Goal: Task Accomplishment & Management: Use online tool/utility

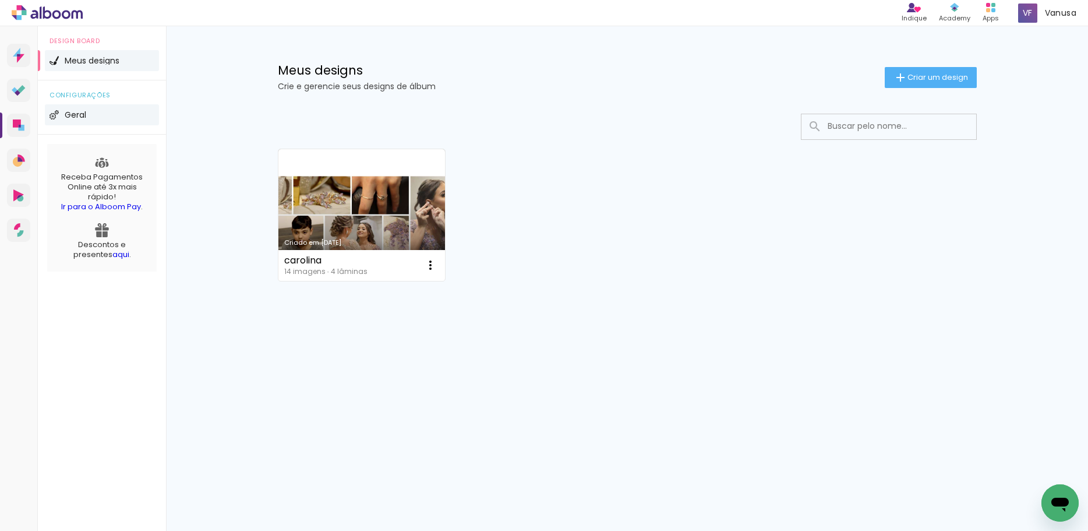
click at [93, 111] on li "Geral" at bounding box center [102, 114] width 114 height 21
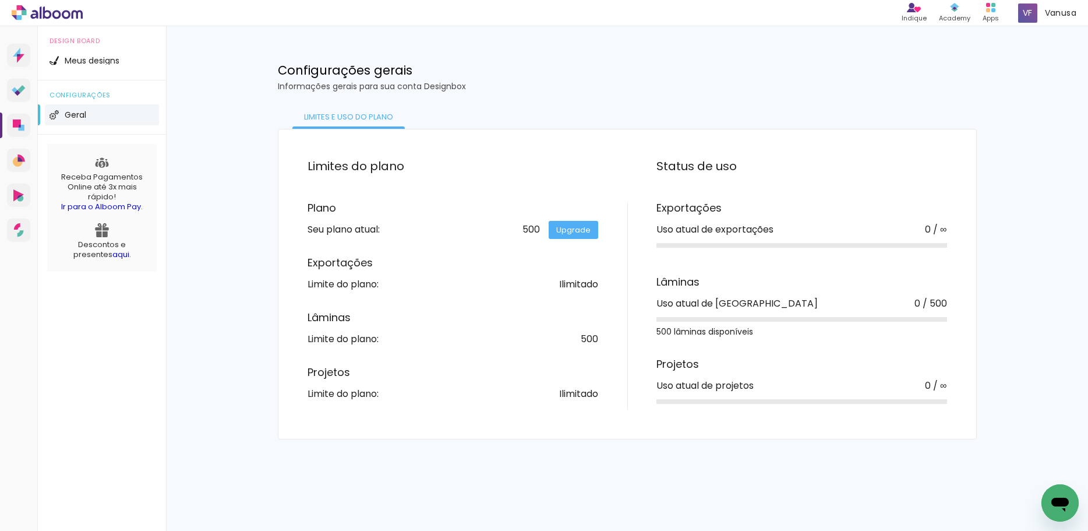
click at [85, 112] on span "Geral" at bounding box center [76, 115] width 22 height 8
click at [101, 65] on li "Meus designs" at bounding box center [102, 60] width 114 height 21
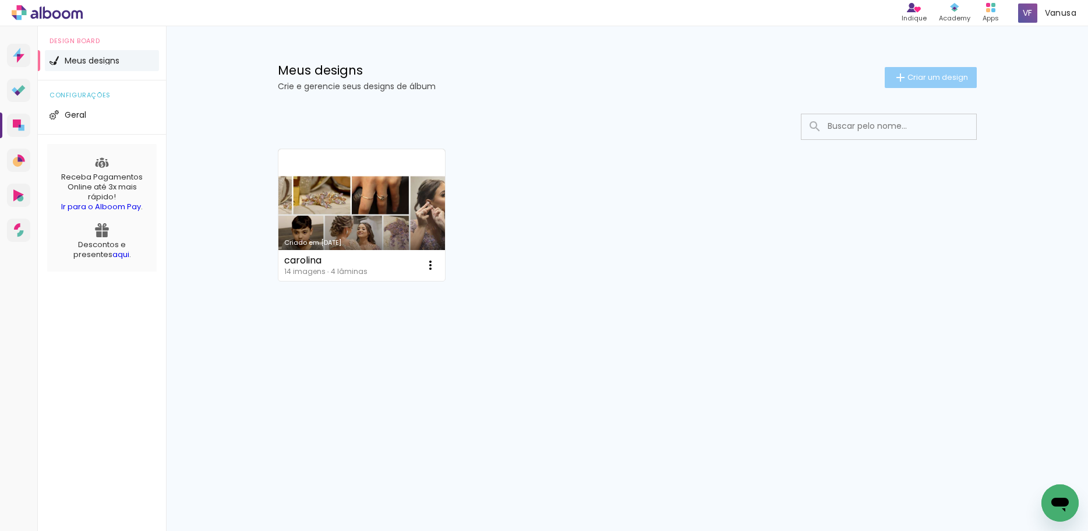
click at [937, 67] on paper-button "Criar um design" at bounding box center [931, 77] width 92 height 21
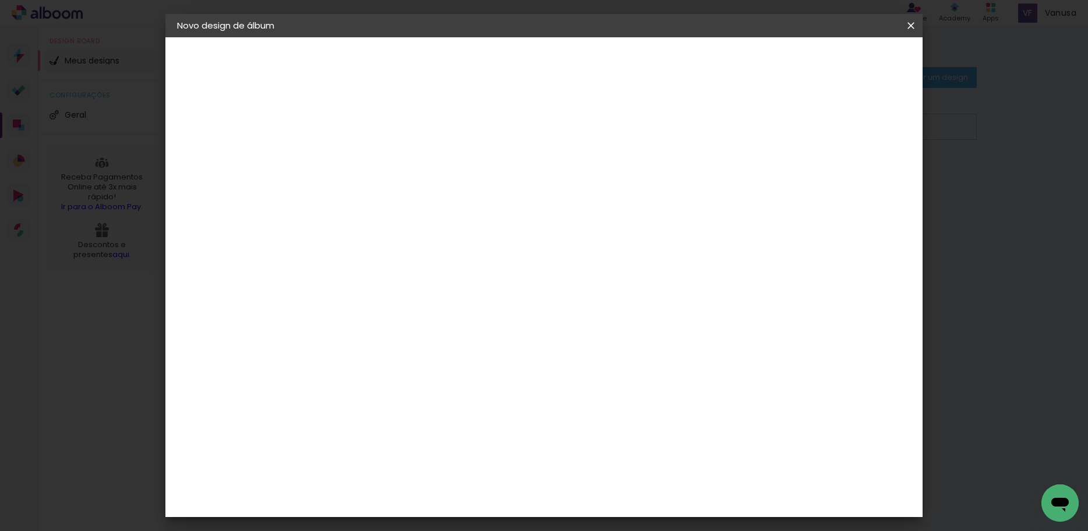
click at [368, 158] on input at bounding box center [368, 156] width 0 height 18
click at [368, 160] on input at bounding box center [368, 156] width 0 height 18
type input "album"
type paper-input "album"
click at [0, 0] on slot "Avançar" at bounding box center [0, 0] width 0 height 0
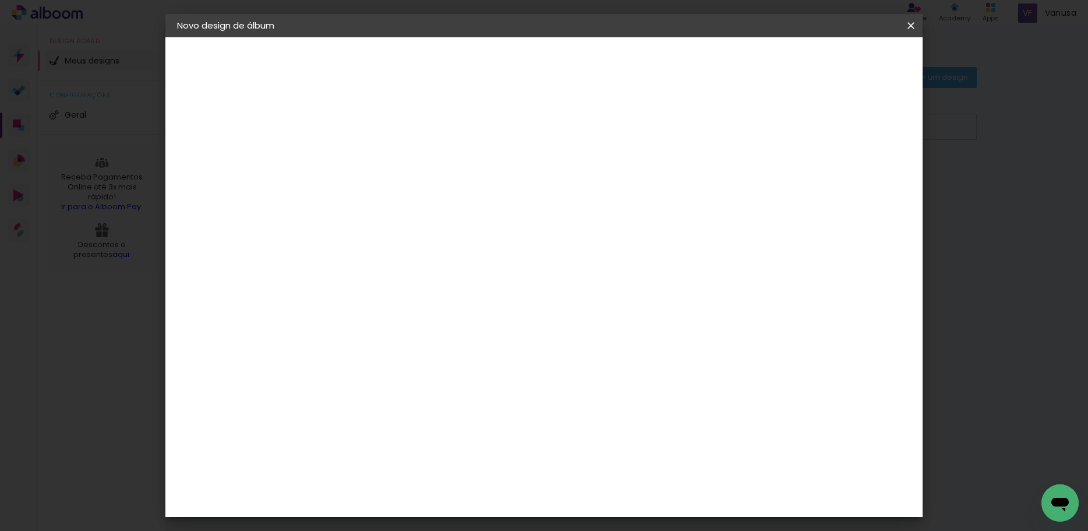
scroll to position [2463, 0]
click at [0, 0] on slot "Avançar" at bounding box center [0, 0] width 0 height 0
click at [446, 455] on span "30 × 30" at bounding box center [419, 467] width 54 height 24
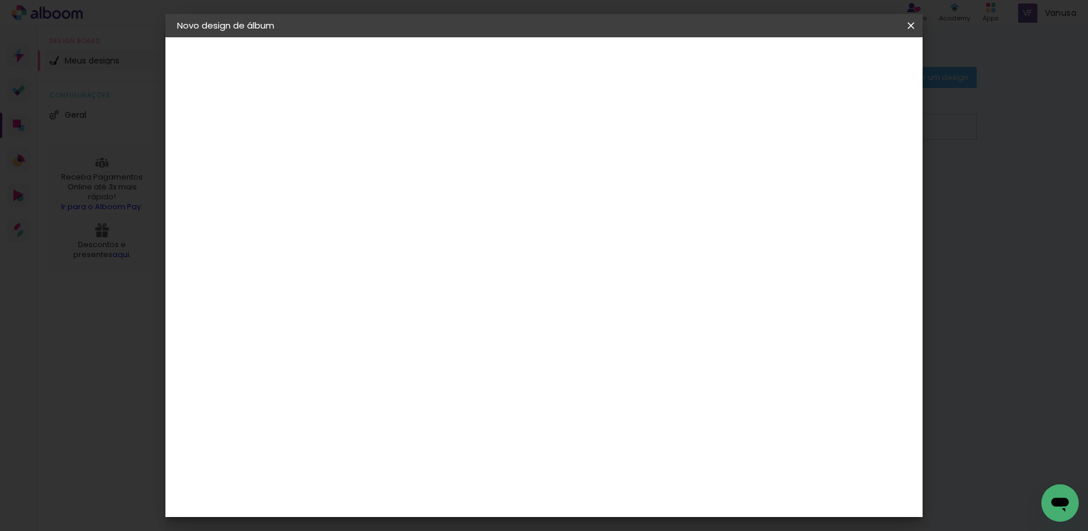
click at [0, 0] on slot "Avançar" at bounding box center [0, 0] width 0 height 0
click at [773, 125] on div at bounding box center [767, 126] width 10 height 10
type paper-checkbox "on"
click at [838, 65] on span "Iniciar design" at bounding box center [811, 62] width 53 height 8
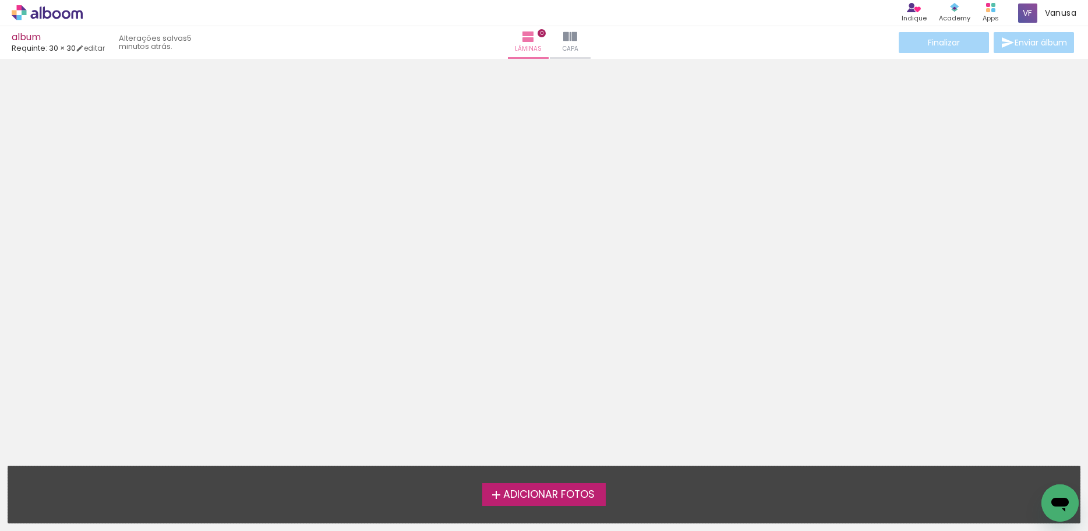
click at [566, 489] on span "Adicionar Fotos" at bounding box center [548, 494] width 91 height 10
click at [0, 0] on input "file" at bounding box center [0, 0] width 0 height 0
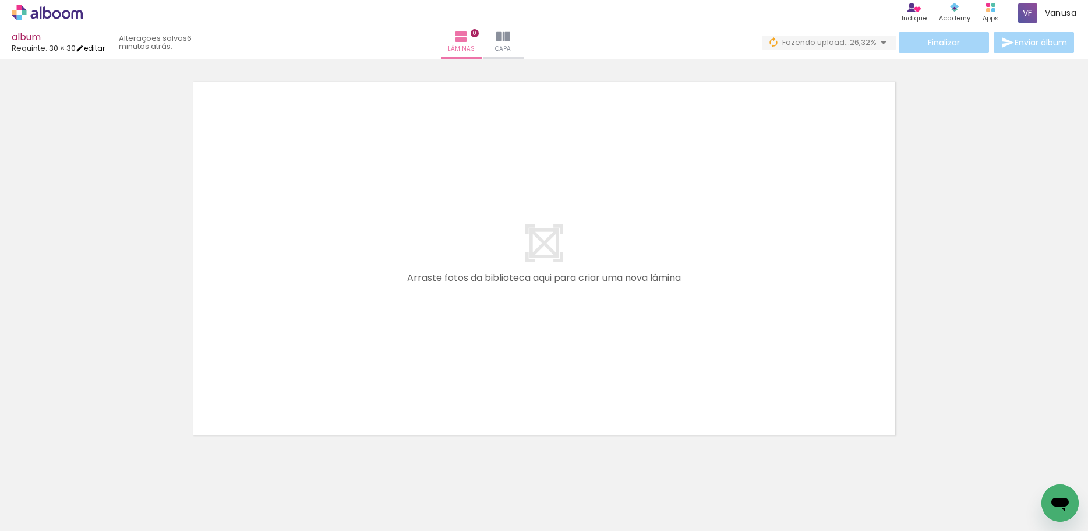
click at [94, 49] on link "editar" at bounding box center [90, 48] width 29 height 10
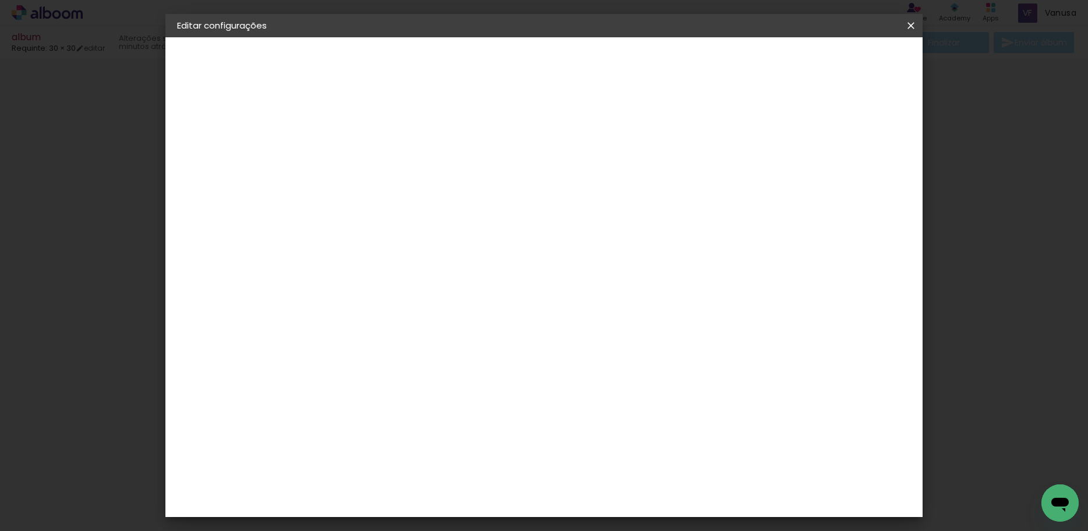
click at [838, 61] on span "Salvar configurações" at bounding box center [795, 62] width 86 height 8
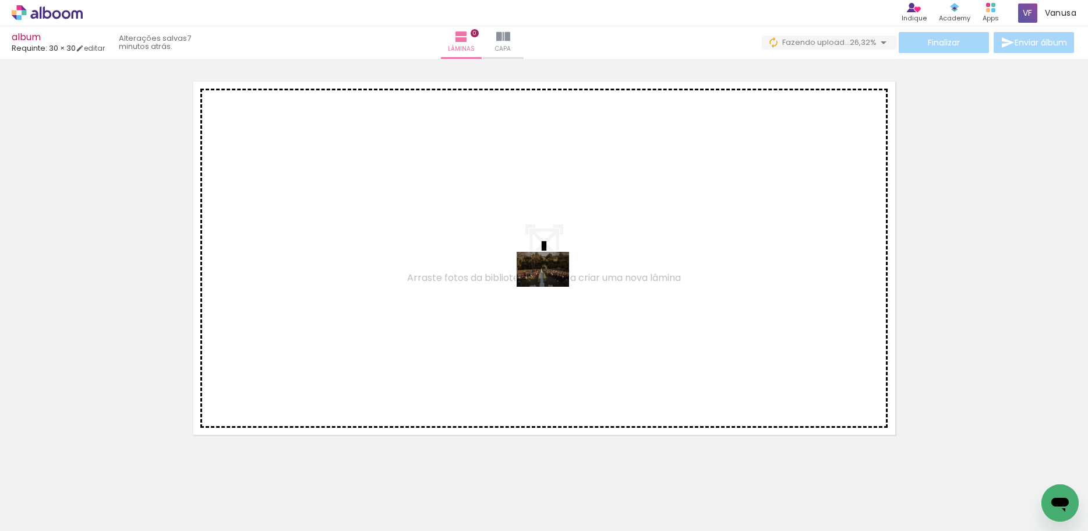
drag, startPoint x: 125, startPoint y: 497, endPoint x: 552, endPoint y: 287, distance: 476.0
click at [552, 287] on quentale-workspace at bounding box center [544, 265] width 1088 height 531
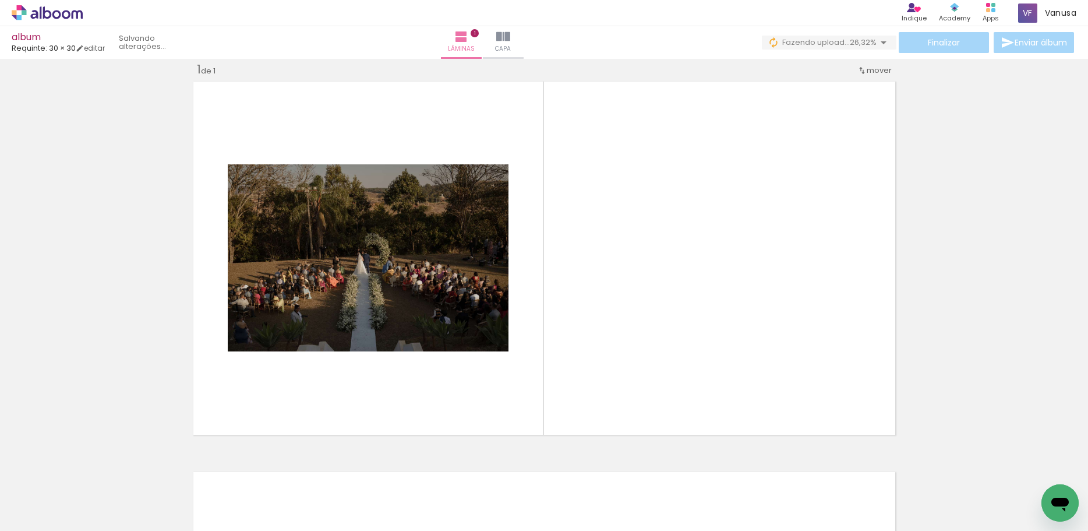
scroll to position [15, 0]
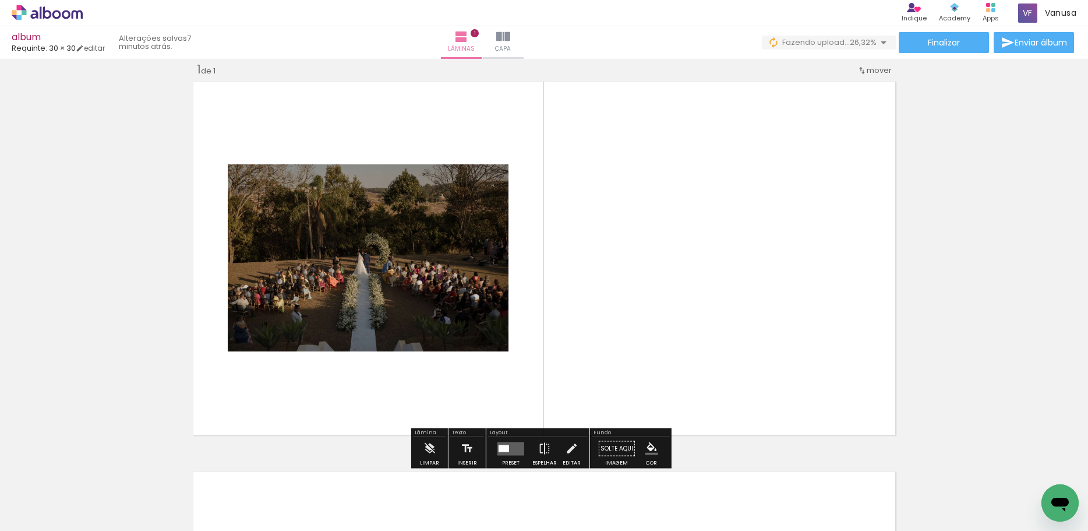
click at [556, 88] on quentale-layouter at bounding box center [544, 257] width 710 height 361
click at [468, 37] on iron-icon at bounding box center [461, 37] width 14 height 14
click at [867, 70] on span "mover" at bounding box center [879, 70] width 25 height 11
click at [864, 70] on span "1" at bounding box center [864, 68] width 3 height 19
click at [828, 68] on span "Posição atual:" at bounding box center [836, 68] width 53 height 19
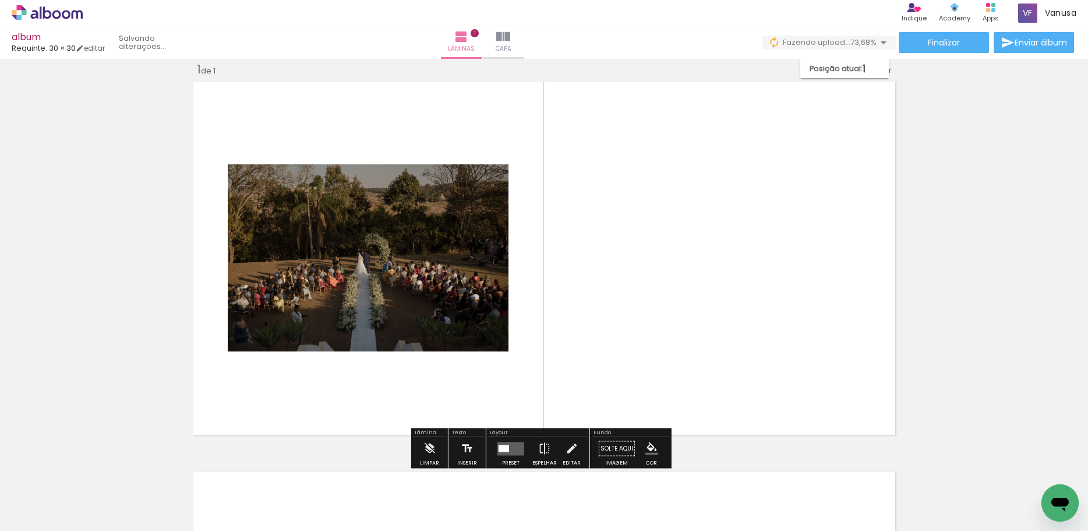
click at [967, 87] on div "Inserir lâmina 1 de 1" at bounding box center [544, 438] width 1088 height 781
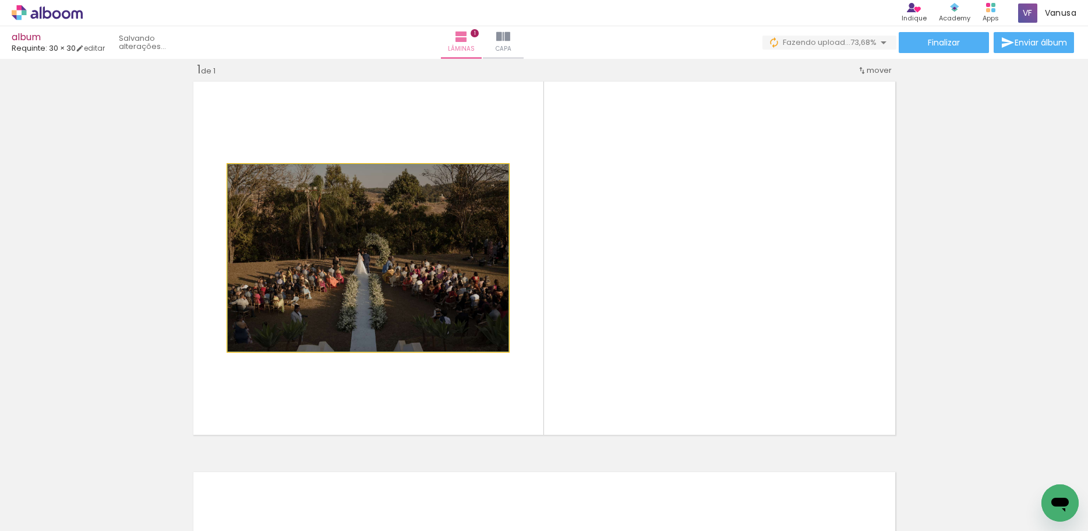
click at [427, 236] on quentale-photo at bounding box center [368, 257] width 281 height 187
click at [492, 329] on quentale-photo at bounding box center [368, 257] width 281 height 187
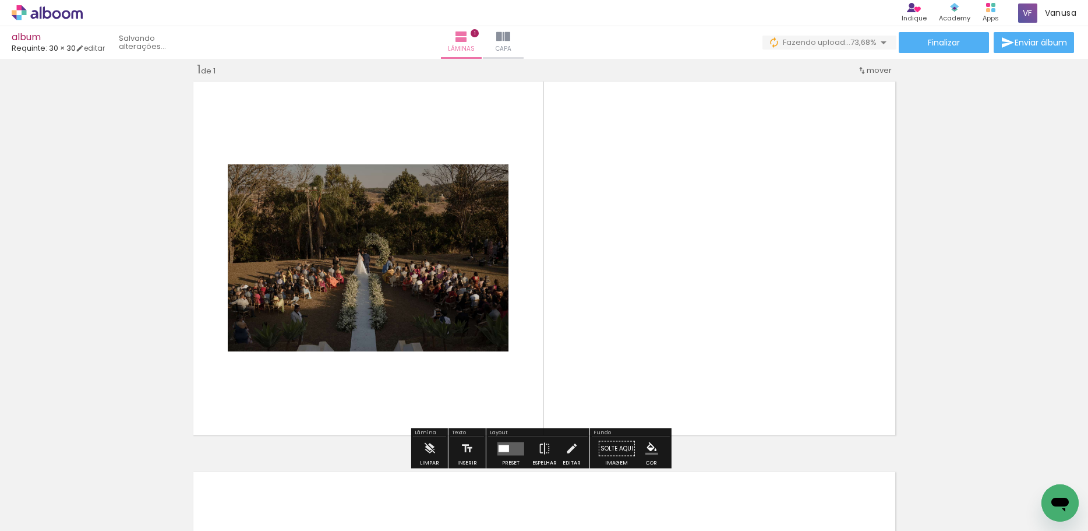
click at [38, 45] on span "Requinte: 30 × 30" at bounding box center [44, 48] width 64 height 11
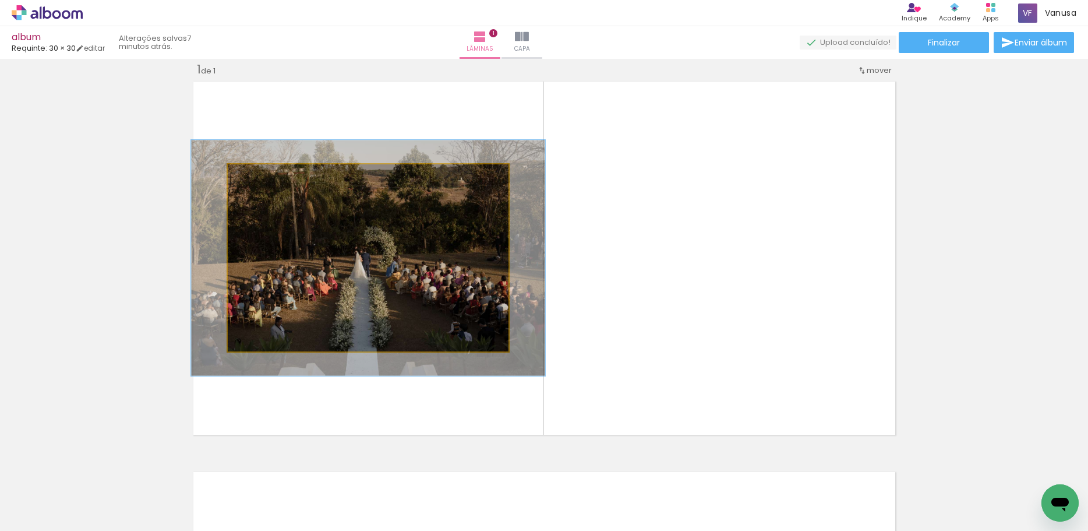
drag, startPoint x: 250, startPoint y: 176, endPoint x: 260, endPoint y: 181, distance: 11.5
type paper-slider "126"
click at [260, 181] on div at bounding box center [265, 176] width 10 height 10
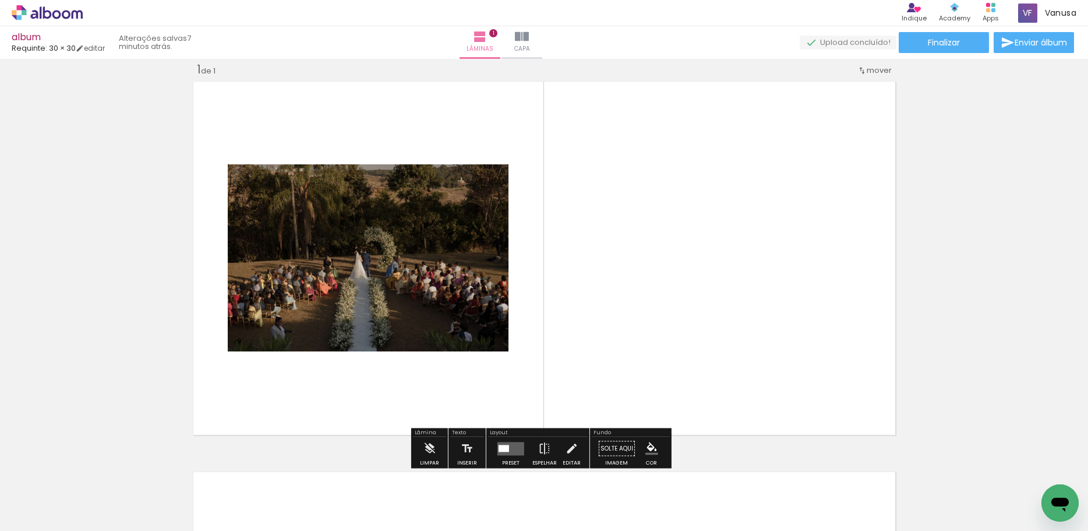
click at [412, 258] on quentale-photo at bounding box center [368, 257] width 281 height 187
click at [477, 318] on quentale-photo at bounding box center [368, 257] width 281 height 187
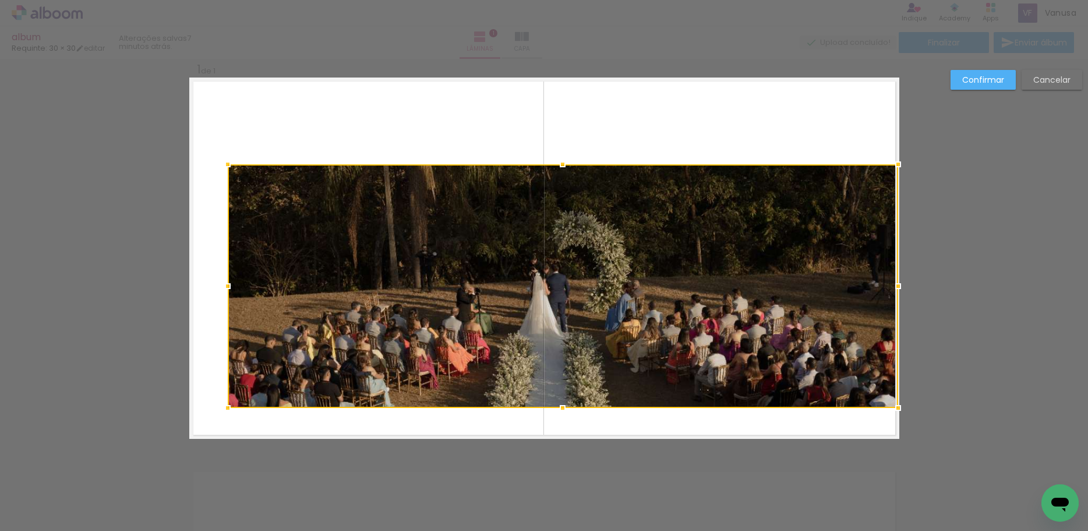
drag, startPoint x: 505, startPoint y: 350, endPoint x: 892, endPoint y: 407, distance: 390.9
click at [892, 407] on div at bounding box center [898, 407] width 23 height 23
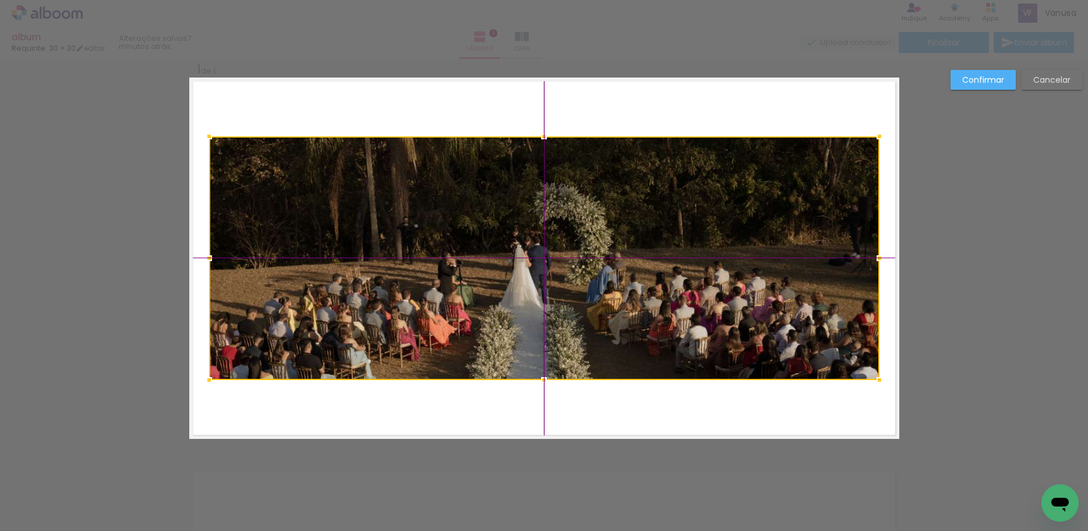
drag, startPoint x: 730, startPoint y: 289, endPoint x: 725, endPoint y: 255, distance: 34.1
click at [725, 255] on div at bounding box center [544, 258] width 671 height 244
click at [707, 251] on div at bounding box center [544, 258] width 671 height 244
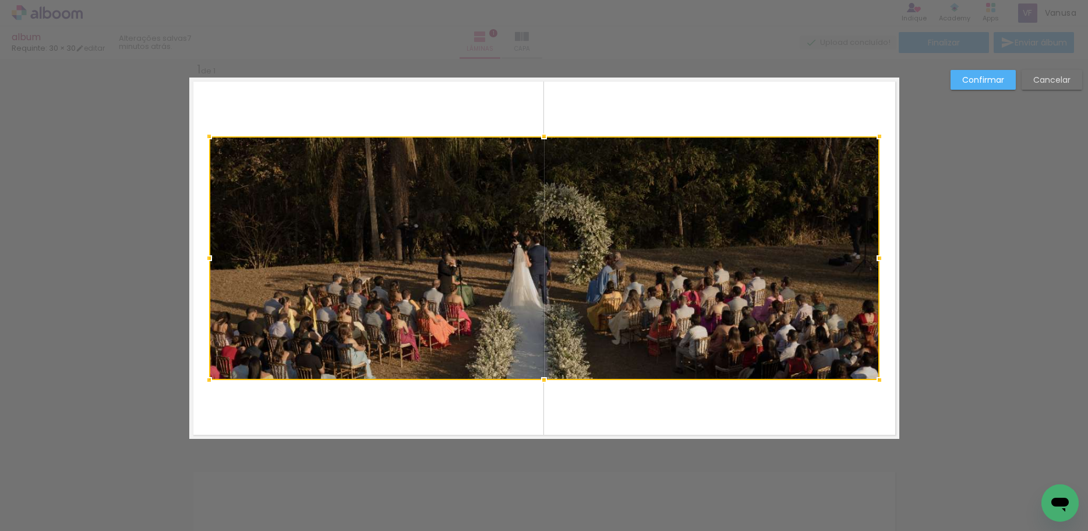
click at [580, 420] on quentale-layouter at bounding box center [544, 257] width 710 height 361
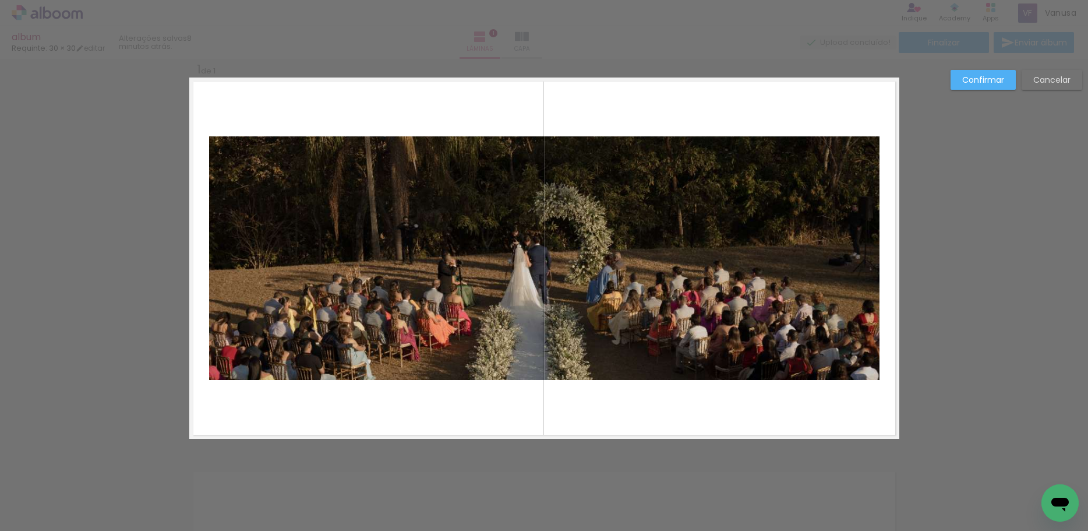
click at [580, 418] on quentale-layouter at bounding box center [544, 257] width 710 height 361
click at [580, 466] on div "Confirmar Cancelar" at bounding box center [544, 448] width 1088 height 809
click at [562, 500] on div "Confirmar Cancelar" at bounding box center [544, 448] width 1088 height 809
drag, startPoint x: 866, startPoint y: 521, endPoint x: 1085, endPoint y: 505, distance: 219.7
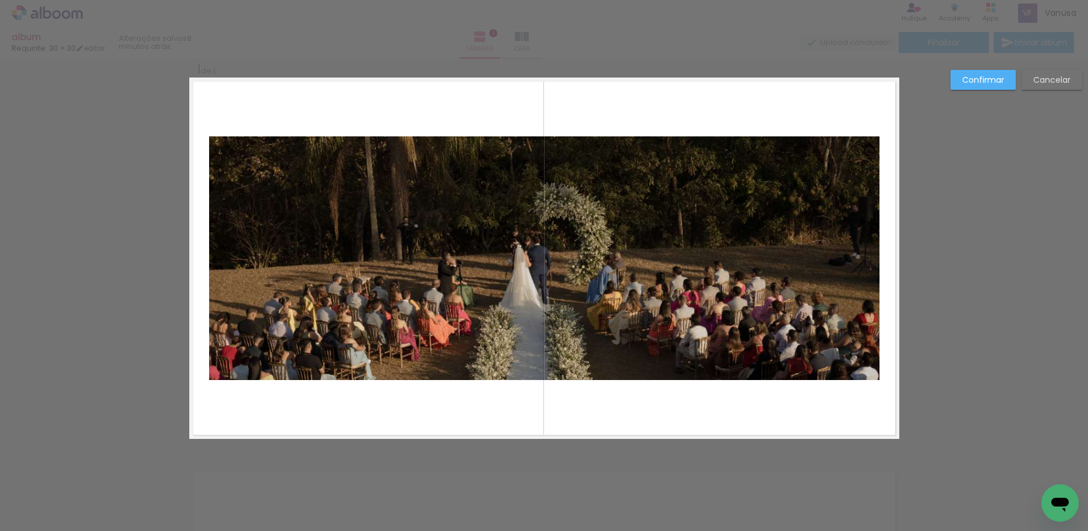
click at [871, 520] on div "Confirmar Cancelar" at bounding box center [544, 448] width 1088 height 809
click at [583, 269] on quentale-photo at bounding box center [544, 258] width 671 height 244
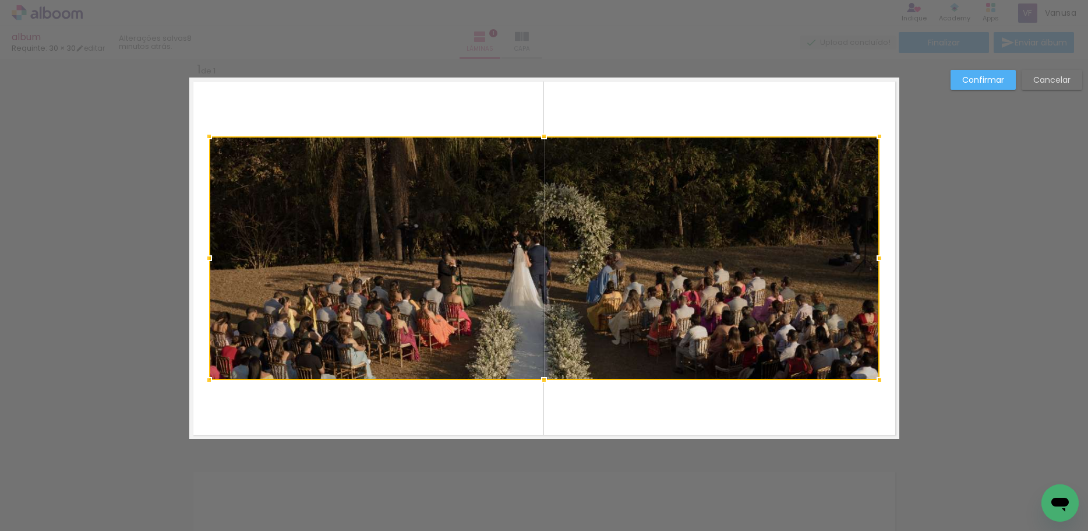
click at [583, 269] on div at bounding box center [544, 258] width 671 height 244
click at [623, 99] on quentale-layouter at bounding box center [544, 257] width 710 height 361
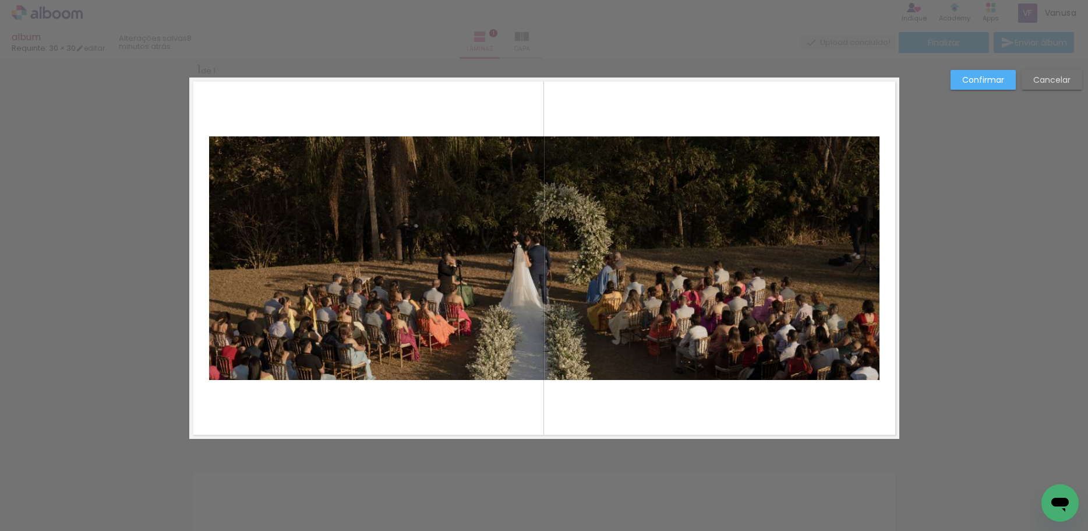
drag, startPoint x: 692, startPoint y: 172, endPoint x: 807, endPoint y: 171, distance: 115.4
click at [693, 172] on quentale-photo at bounding box center [544, 258] width 671 height 244
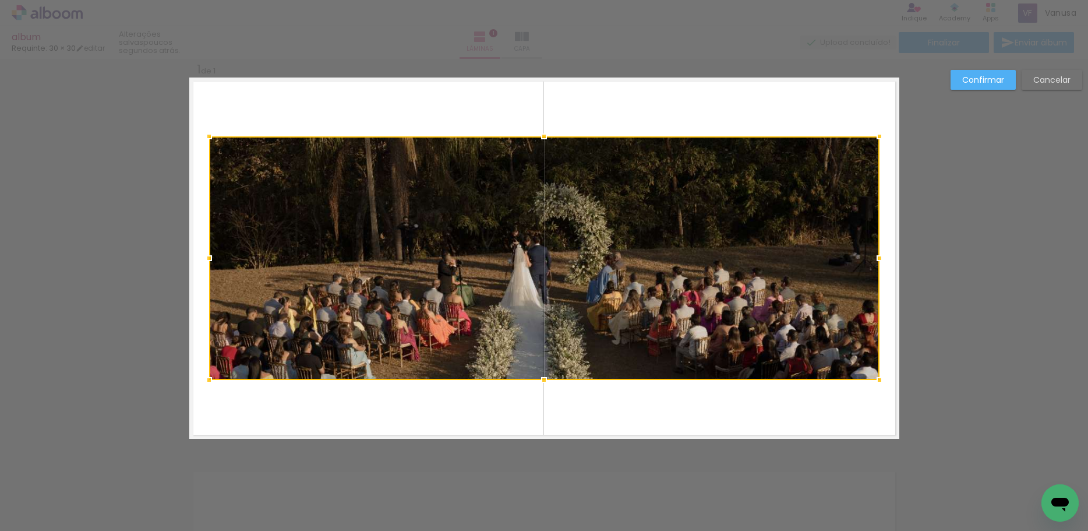
click at [820, 160] on div at bounding box center [544, 258] width 671 height 244
click at [876, 136] on div at bounding box center [879, 136] width 23 height 23
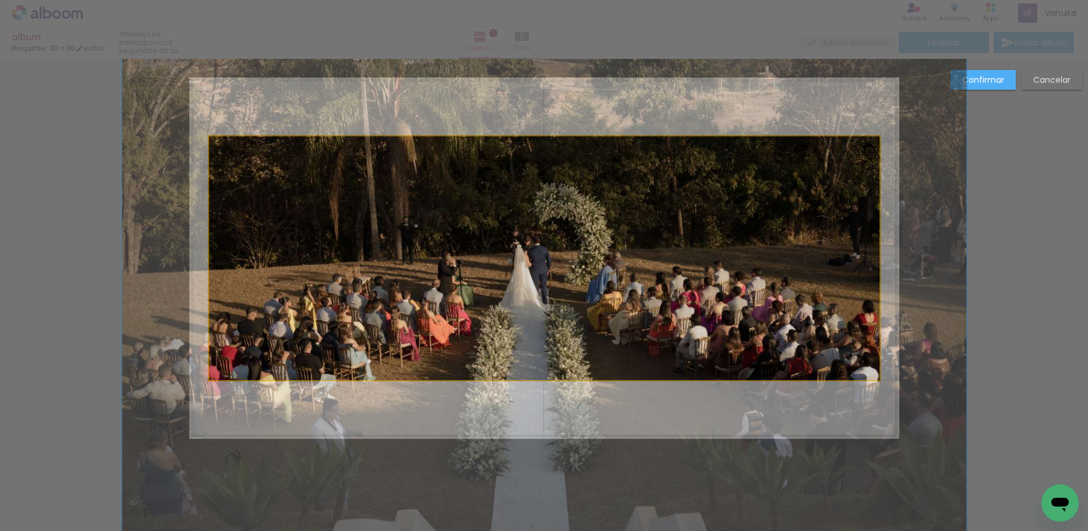
click at [870, 138] on quentale-photo at bounding box center [544, 258] width 671 height 244
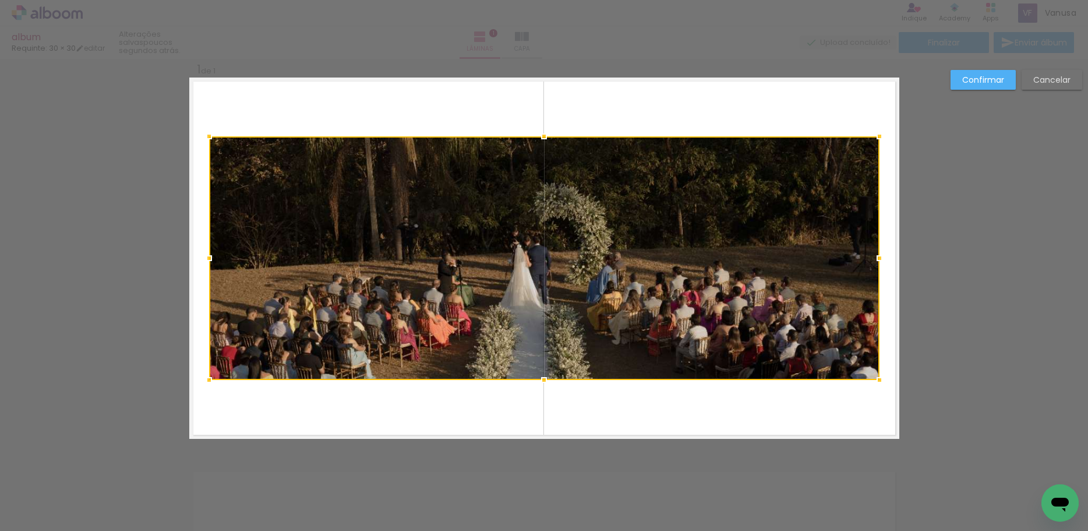
click at [806, 175] on div at bounding box center [544, 258] width 671 height 244
click at [764, 118] on quentale-layouter at bounding box center [544, 257] width 710 height 361
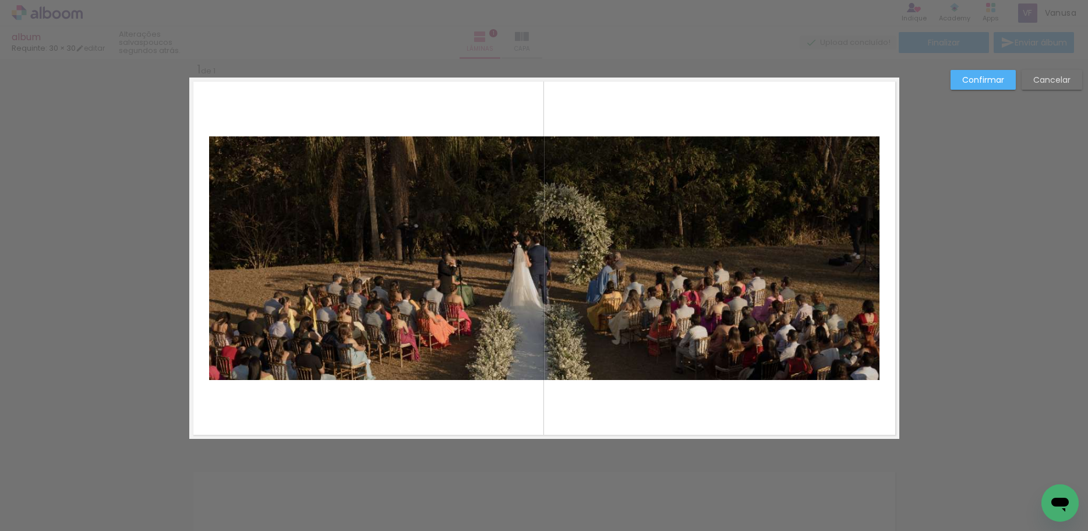
click at [764, 118] on quentale-layouter at bounding box center [544, 257] width 710 height 361
click at [694, 269] on quentale-photo at bounding box center [544, 258] width 671 height 244
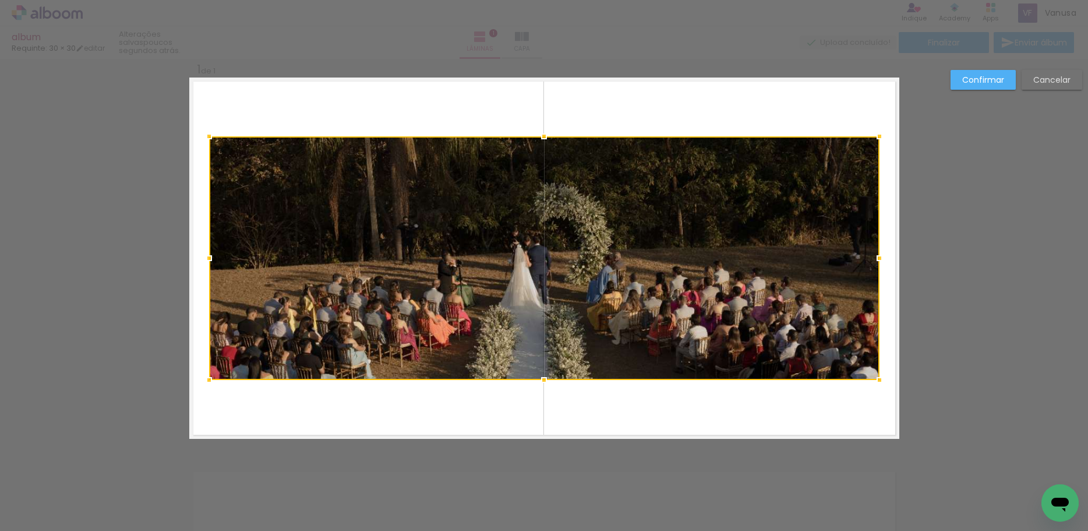
click at [694, 269] on div at bounding box center [544, 258] width 671 height 244
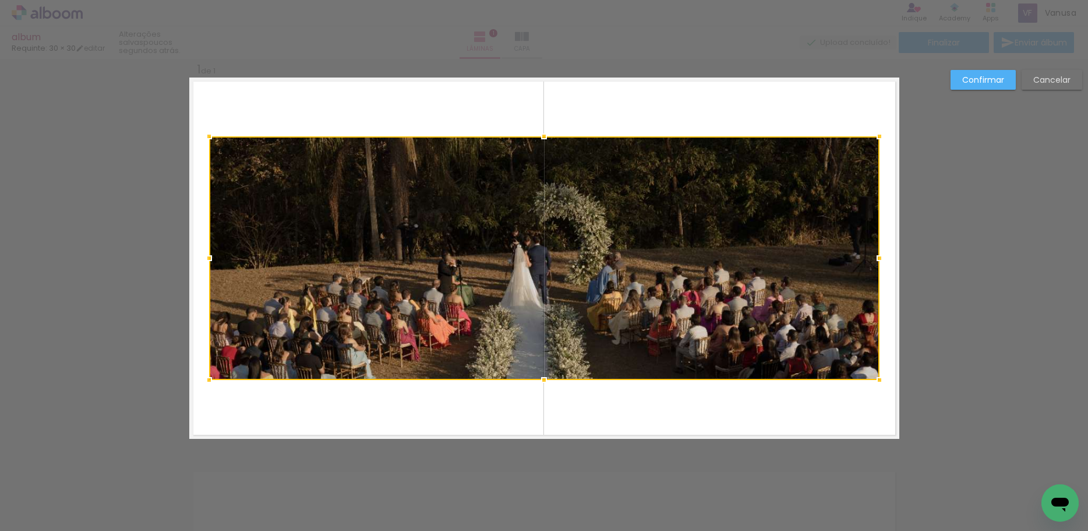
click at [694, 269] on div at bounding box center [544, 258] width 671 height 244
click at [0, 0] on slot "Cancelar" at bounding box center [0, 0] width 0 height 0
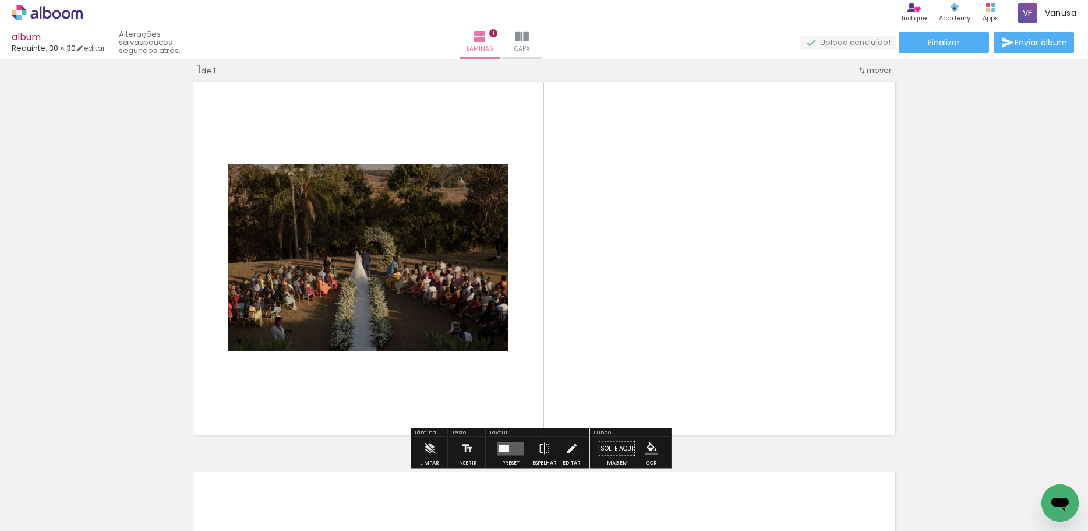
click at [442, 264] on quentale-photo at bounding box center [368, 257] width 281 height 187
click at [499, 449] on div at bounding box center [504, 448] width 10 height 7
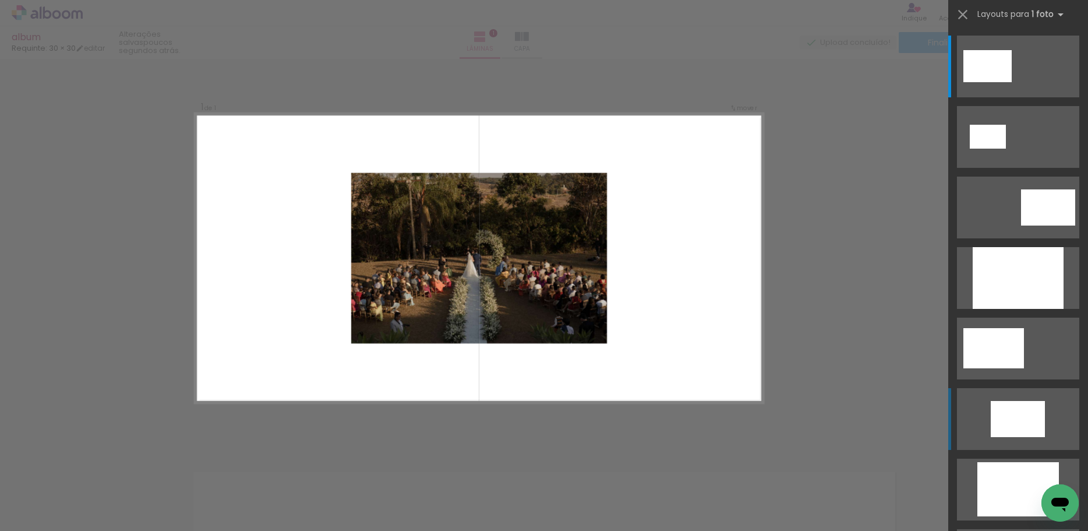
drag, startPoint x: 1015, startPoint y: 400, endPoint x: 1010, endPoint y: 425, distance: 25.6
click at [1012, 421] on quentale-layouter at bounding box center [1018, 419] width 122 height 62
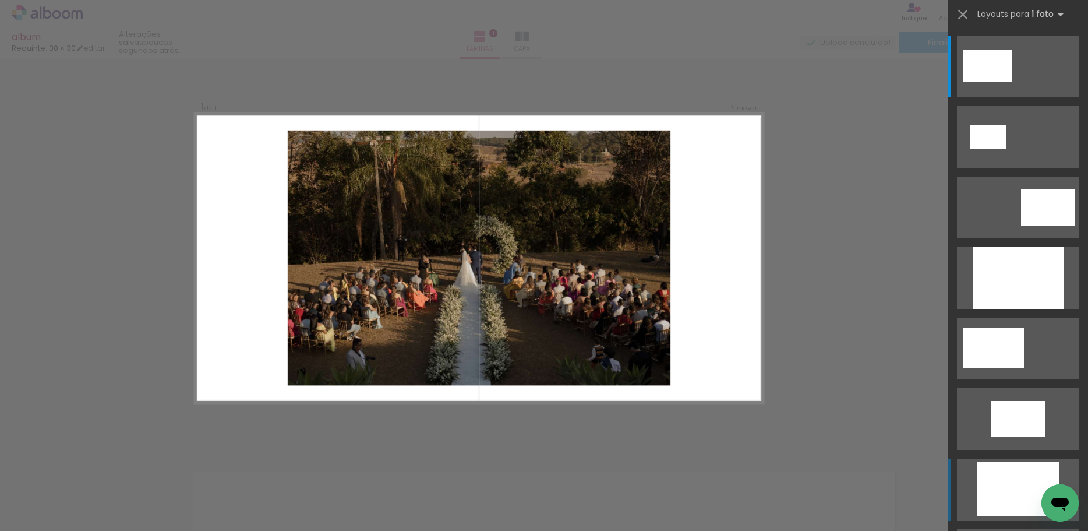
click at [1000, 503] on div at bounding box center [1019, 489] width 82 height 54
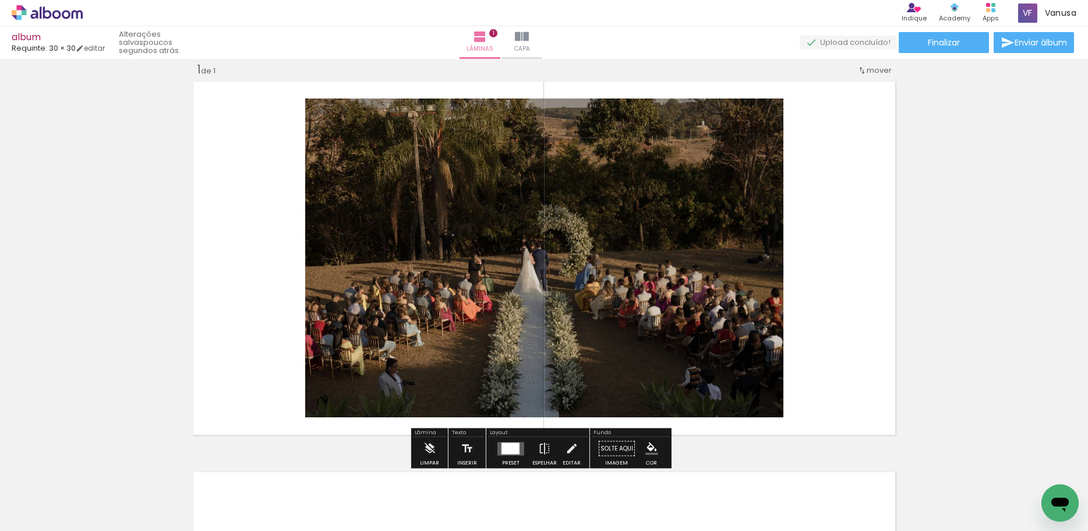
click at [591, 299] on quentale-photo at bounding box center [544, 257] width 478 height 319
click at [867, 238] on quentale-layouter at bounding box center [544, 257] width 710 height 361
click at [867, 236] on quentale-layouter at bounding box center [544, 257] width 710 height 361
click at [838, 369] on quentale-layouter at bounding box center [544, 257] width 710 height 361
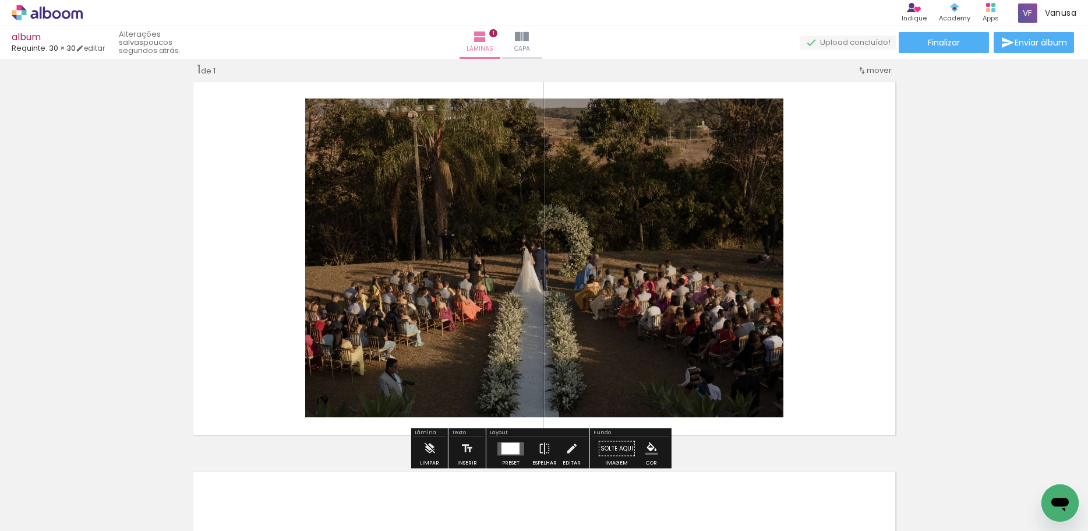
click at [838, 369] on quentale-layouter at bounding box center [544, 257] width 710 height 361
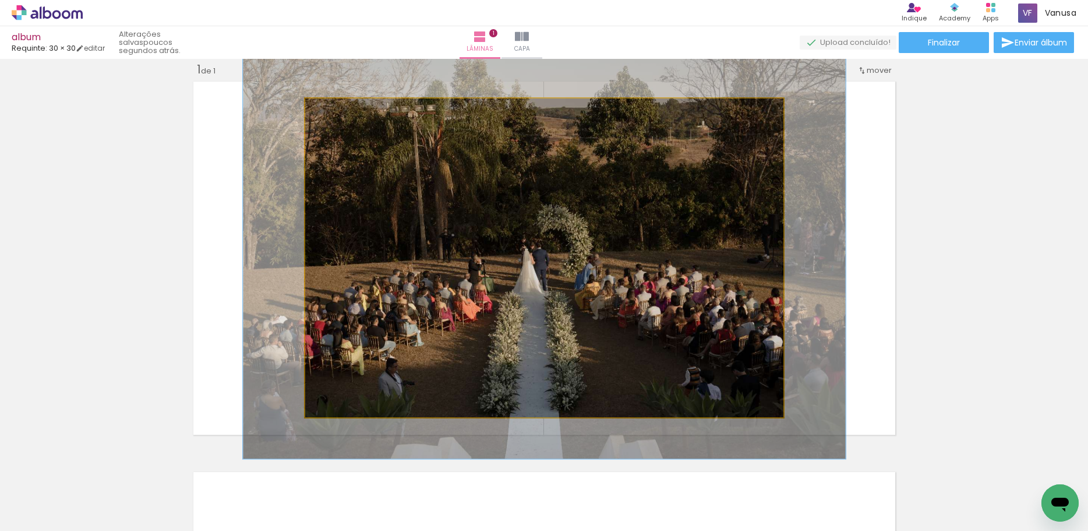
click at [729, 366] on quentale-photo at bounding box center [544, 257] width 478 height 319
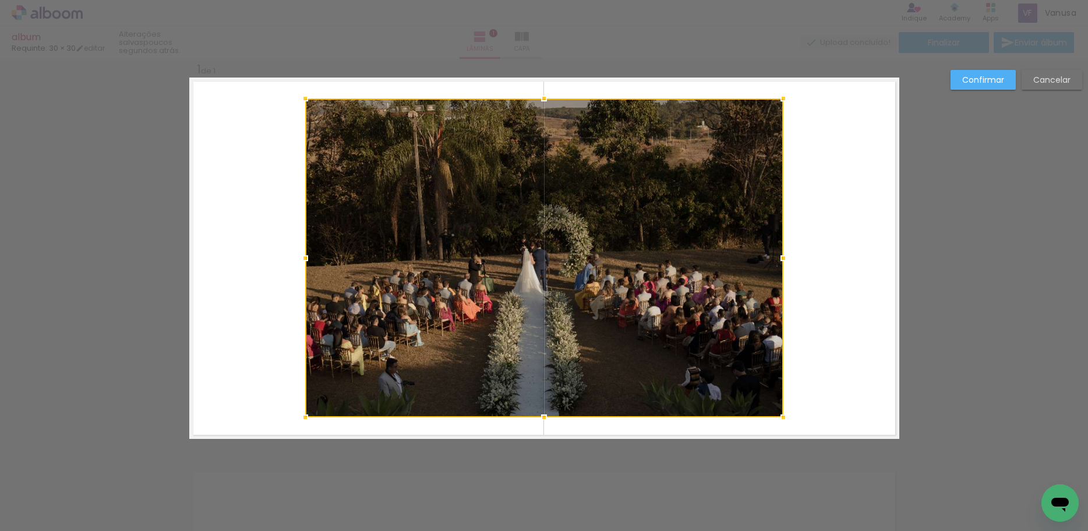
drag, startPoint x: 729, startPoint y: 366, endPoint x: 991, endPoint y: 207, distance: 306.6
click at [991, 207] on div "Confirmar Cancelar" at bounding box center [544, 448] width 1088 height 809
click at [750, 157] on div at bounding box center [544, 257] width 478 height 319
click at [469, 391] on div at bounding box center [544, 257] width 478 height 319
click at [475, 412] on div at bounding box center [544, 257] width 478 height 319
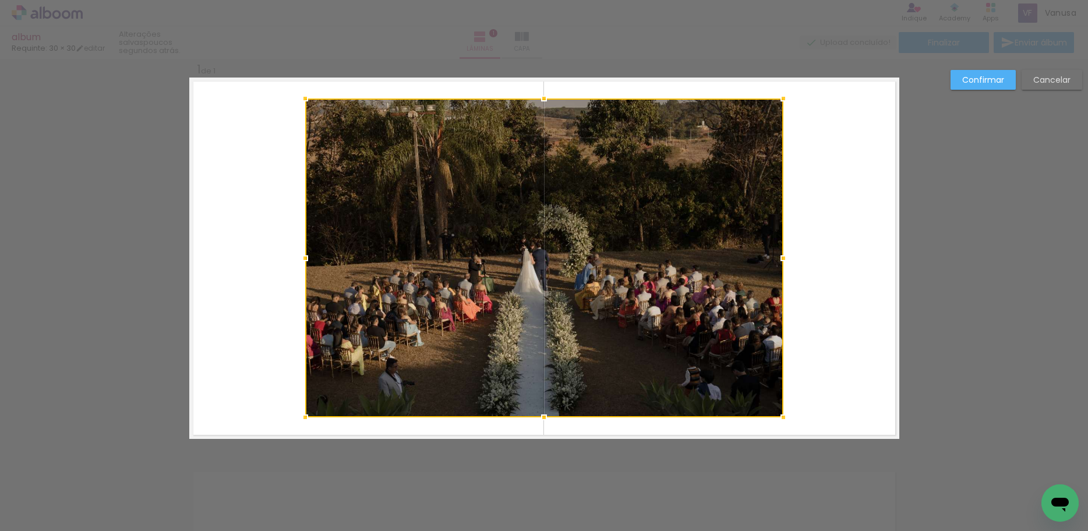
click at [473, 250] on div at bounding box center [544, 257] width 478 height 319
click at [652, 143] on div at bounding box center [544, 257] width 478 height 319
click at [976, 184] on div "Confirmar Cancelar" at bounding box center [544, 448] width 1088 height 809
click at [0, 0] on slot "Cancelar" at bounding box center [0, 0] width 0 height 0
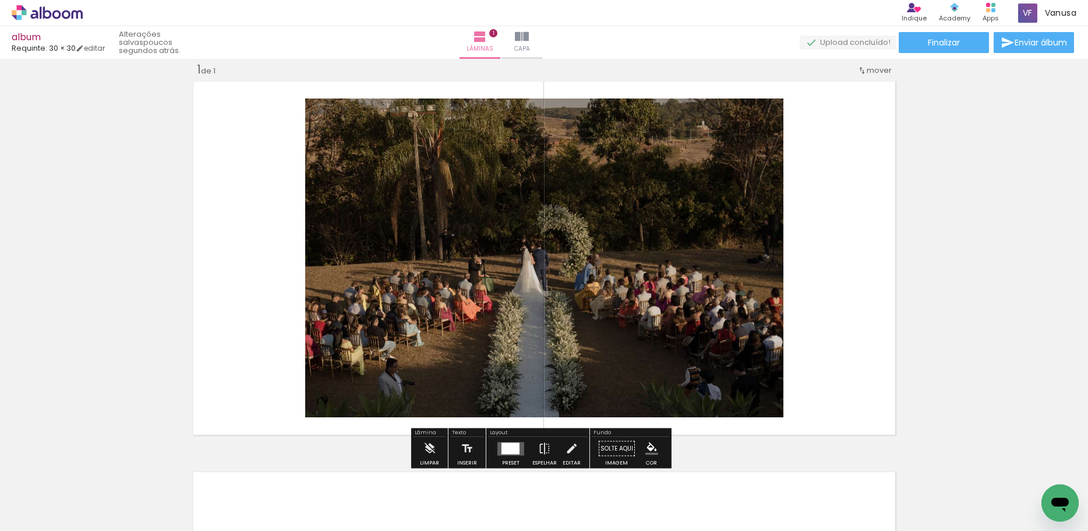
click at [881, 72] on span "mover" at bounding box center [879, 70] width 25 height 11
click at [881, 72] on paper-item "Posição atual: 1" at bounding box center [844, 68] width 89 height 19
click at [844, 68] on span "Posição atual:" at bounding box center [836, 68] width 53 height 19
click at [391, 237] on quentale-photo at bounding box center [544, 257] width 478 height 319
drag, startPoint x: 759, startPoint y: 135, endPoint x: 395, endPoint y: 111, distance: 364.9
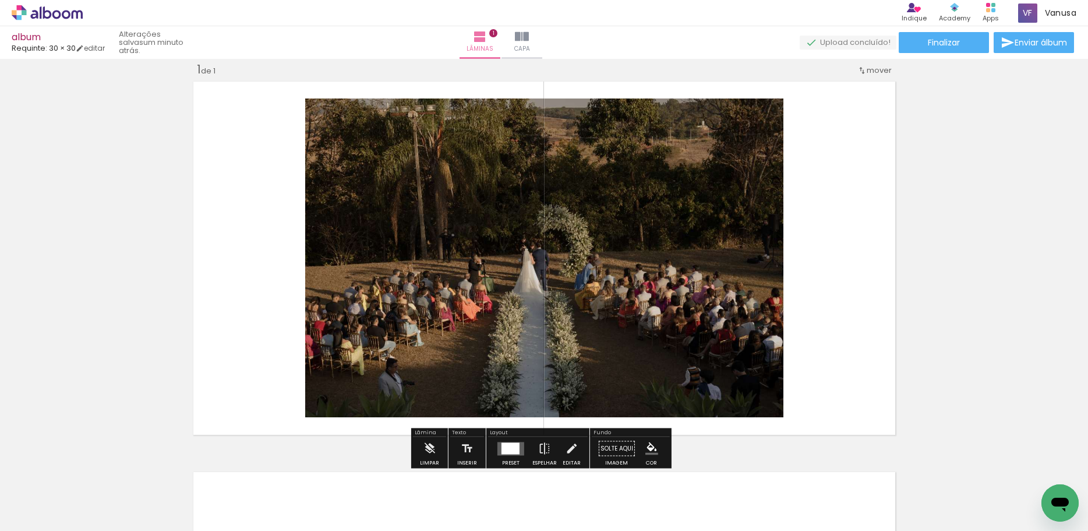
click at [0, 0] on slot "P&B" at bounding box center [0, 0] width 0 height 0
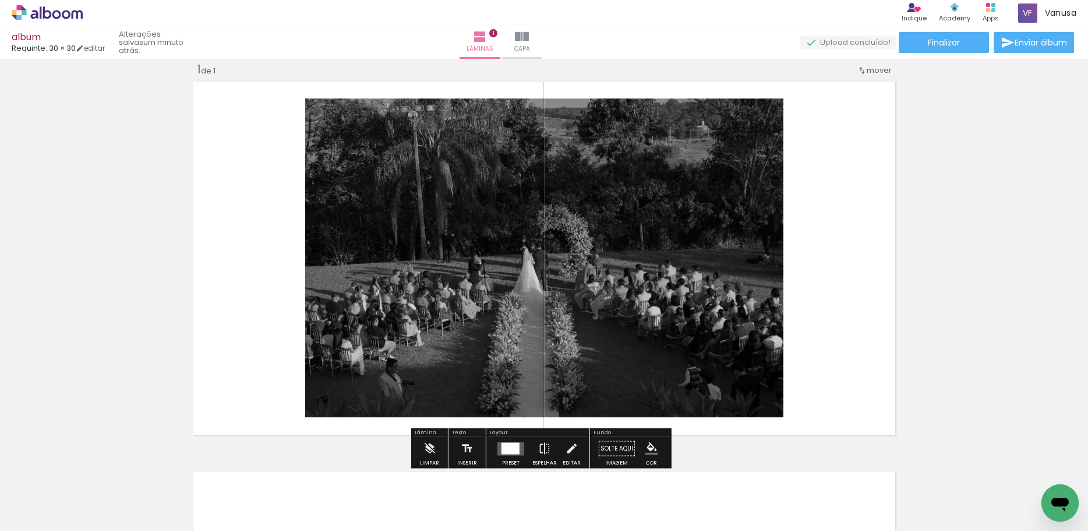
click at [0, 0] on slot "P&B" at bounding box center [0, 0] width 0 height 0
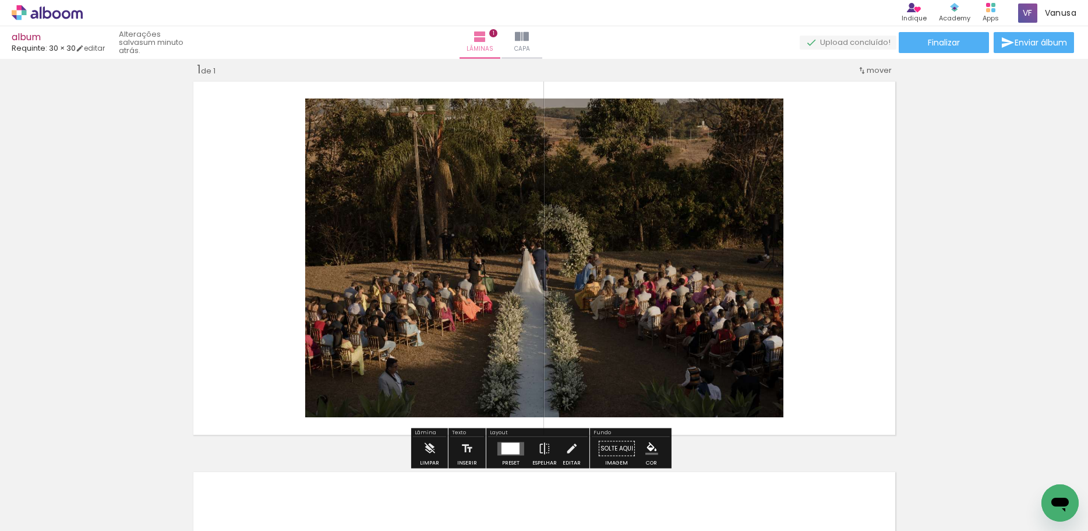
click at [422, 110] on div at bounding box center [424, 111] width 14 height 12
click at [590, 130] on quentale-photo at bounding box center [544, 257] width 478 height 319
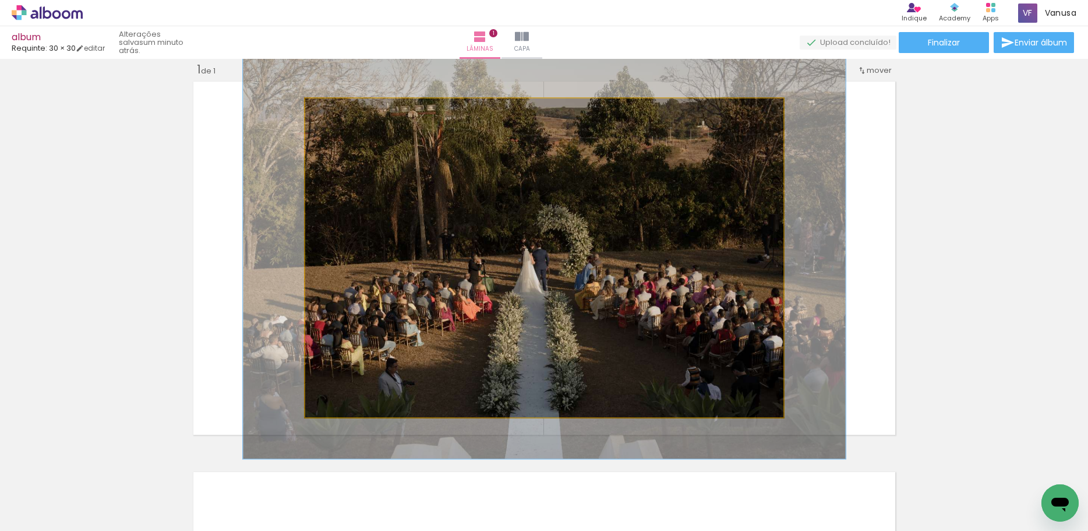
click at [629, 126] on quentale-photo at bounding box center [544, 257] width 478 height 319
click at [630, 119] on quentale-photo at bounding box center [544, 257] width 478 height 319
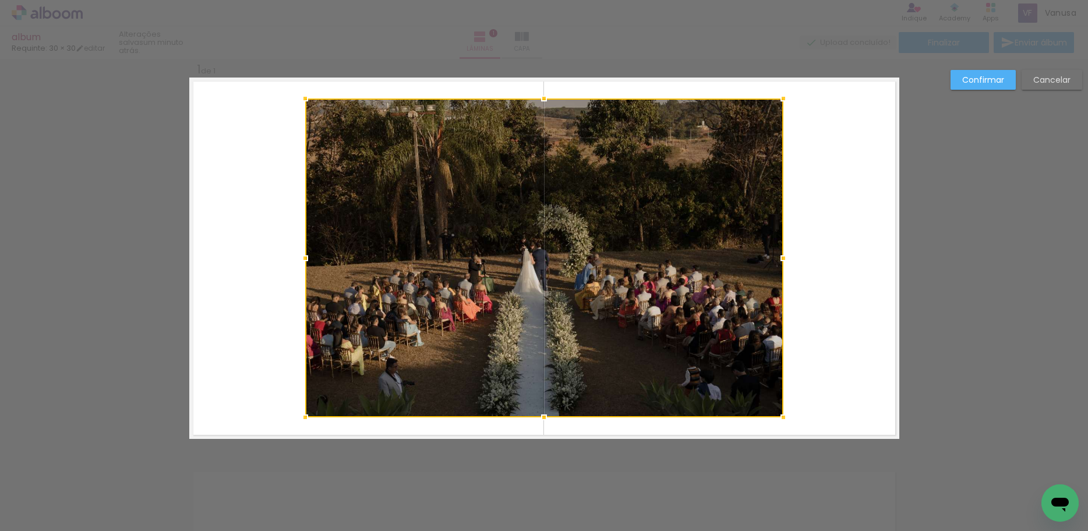
click at [630, 119] on div at bounding box center [544, 257] width 478 height 319
click at [698, 130] on div at bounding box center [544, 257] width 478 height 319
click at [853, 210] on quentale-layouter at bounding box center [544, 257] width 710 height 361
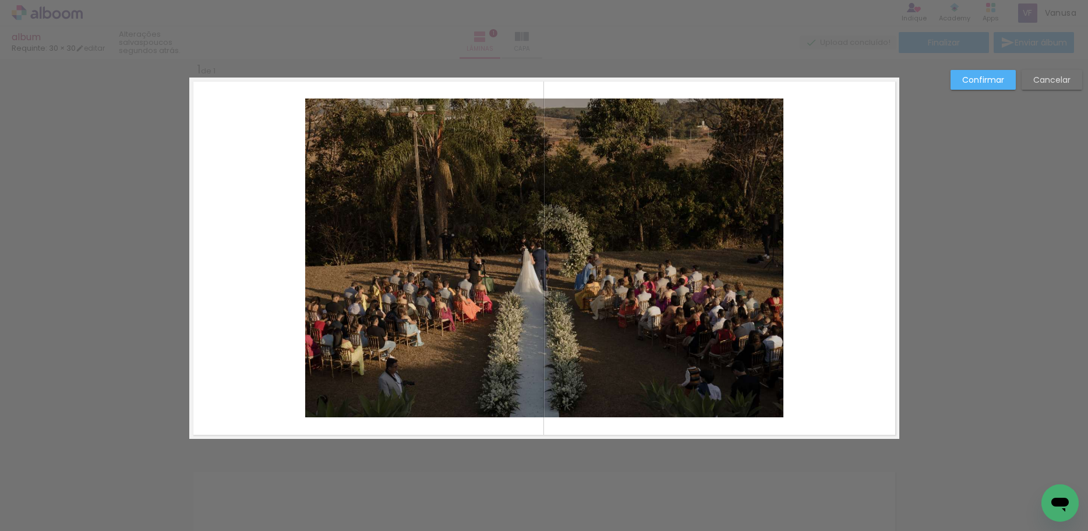
click at [959, 179] on div "Confirmar Cancelar" at bounding box center [544, 448] width 1088 height 809
drag, startPoint x: 971, startPoint y: 178, endPoint x: 992, endPoint y: 177, distance: 21.6
click at [974, 178] on div "Confirmar Cancelar" at bounding box center [544, 448] width 1088 height 809
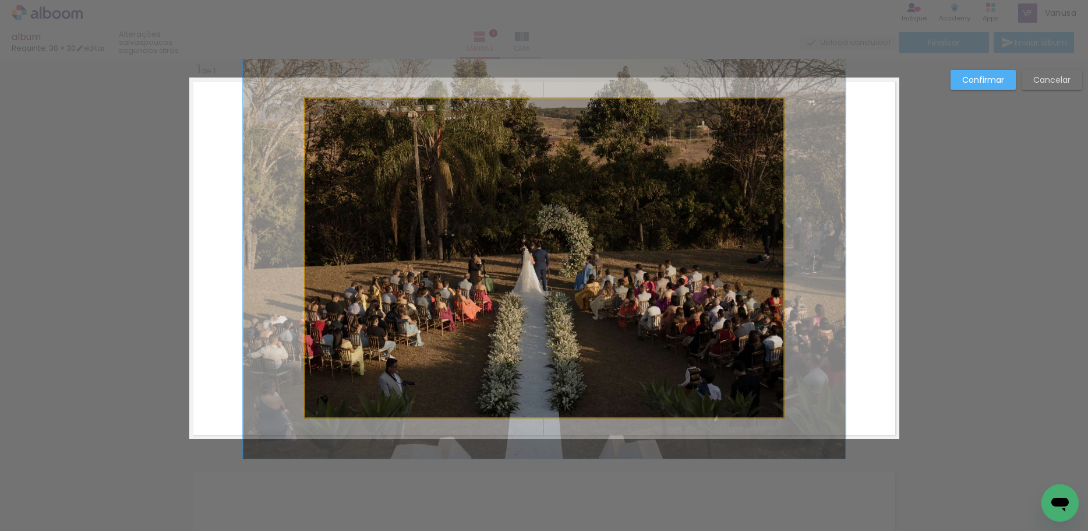
click at [565, 221] on quentale-photo at bounding box center [544, 257] width 478 height 319
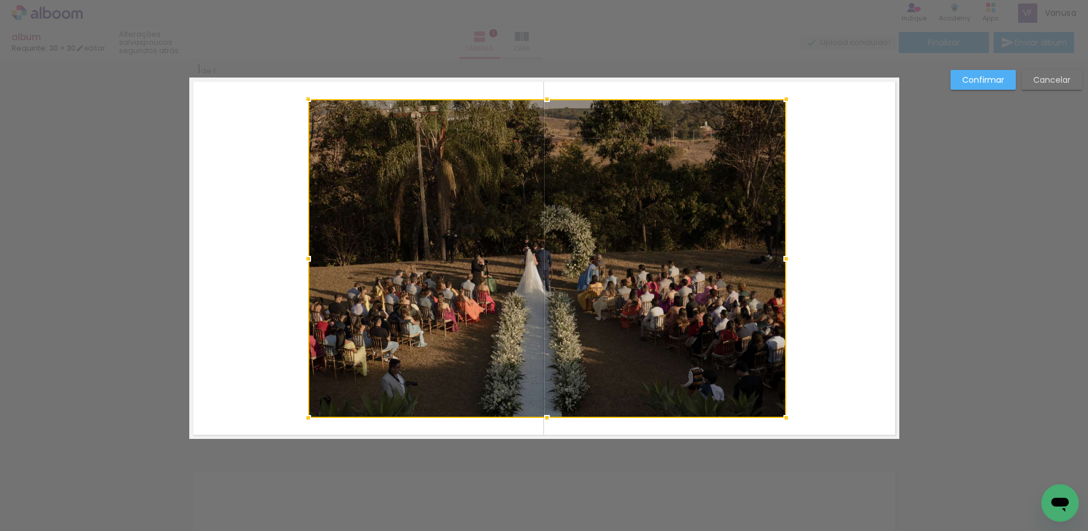
click at [643, 308] on div at bounding box center [547, 258] width 478 height 319
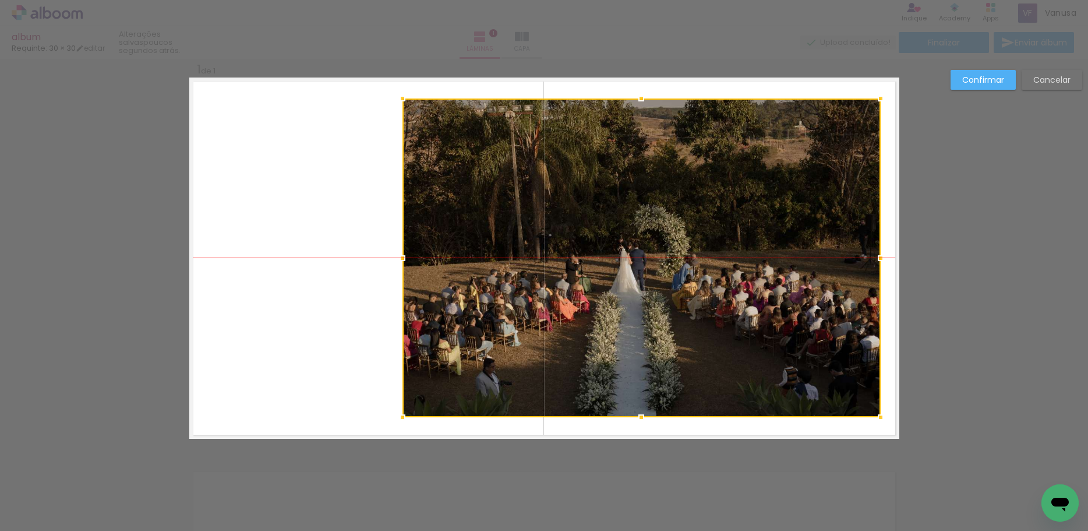
drag, startPoint x: 643, startPoint y: 308, endPoint x: 737, endPoint y: 304, distance: 94.5
click at [737, 304] on div at bounding box center [642, 257] width 478 height 319
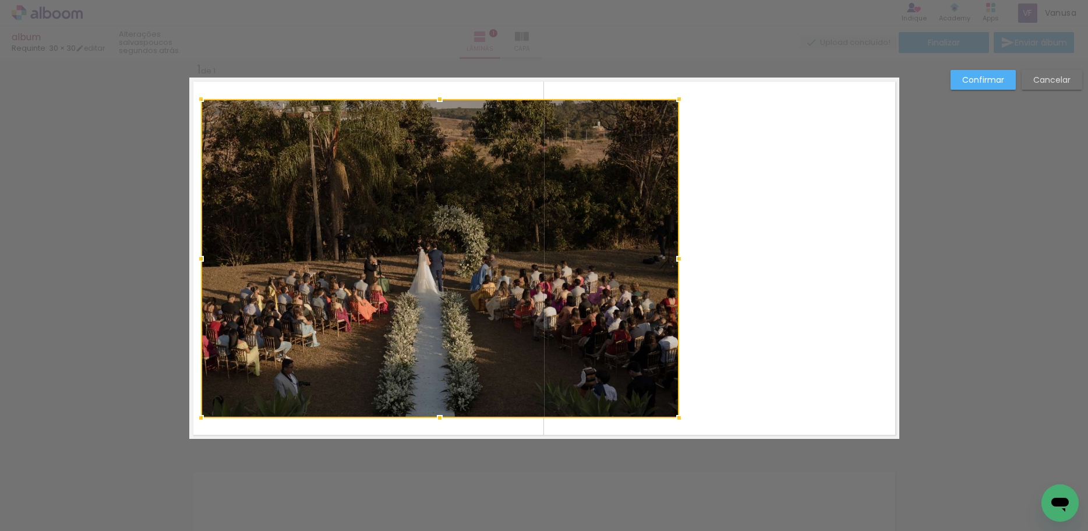
drag, startPoint x: 737, startPoint y: 304, endPoint x: 535, endPoint y: 300, distance: 201.6
click at [535, 300] on div at bounding box center [440, 258] width 478 height 319
click at [608, 369] on div at bounding box center [440, 258] width 478 height 319
click at [644, 401] on div at bounding box center [440, 258] width 478 height 319
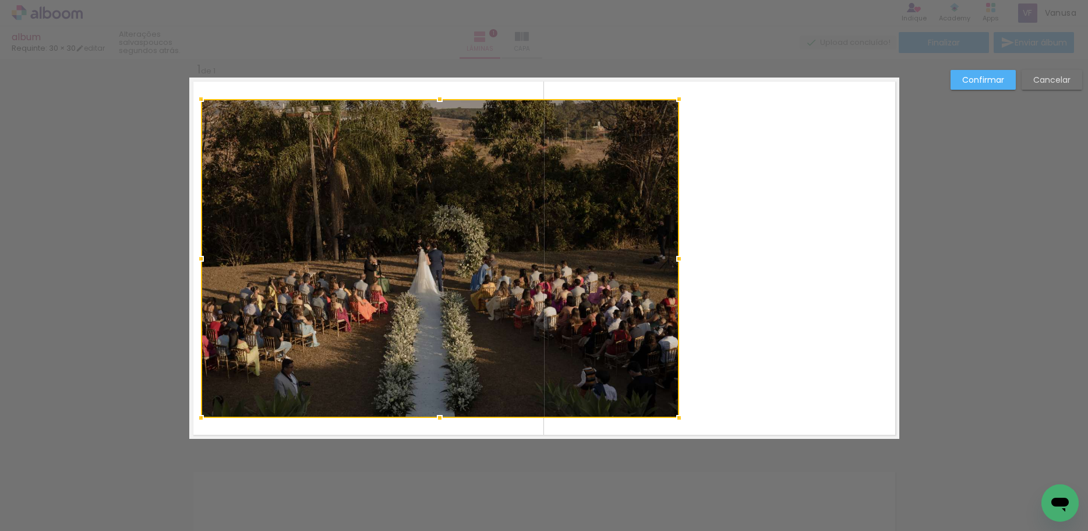
click at [658, 412] on div at bounding box center [440, 258] width 478 height 319
click at [658, 413] on div at bounding box center [440, 258] width 478 height 319
click at [982, 385] on div "Confirmar Cancelar" at bounding box center [544, 448] width 1088 height 809
drag, startPoint x: 1055, startPoint y: 77, endPoint x: 1050, endPoint y: 84, distance: 8.7
click at [0, 0] on slot "Cancelar" at bounding box center [0, 0] width 0 height 0
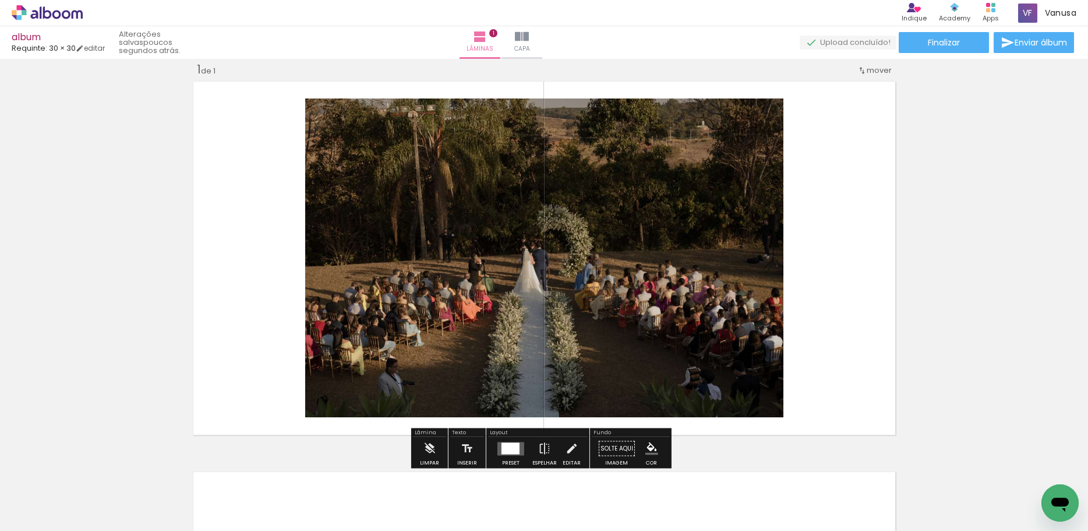
click at [950, 417] on div "Inserir lâmina 1 de 1" at bounding box center [544, 438] width 1088 height 781
click at [539, 448] on iron-icon at bounding box center [544, 448] width 13 height 23
click at [510, 449] on div at bounding box center [511, 448] width 18 height 12
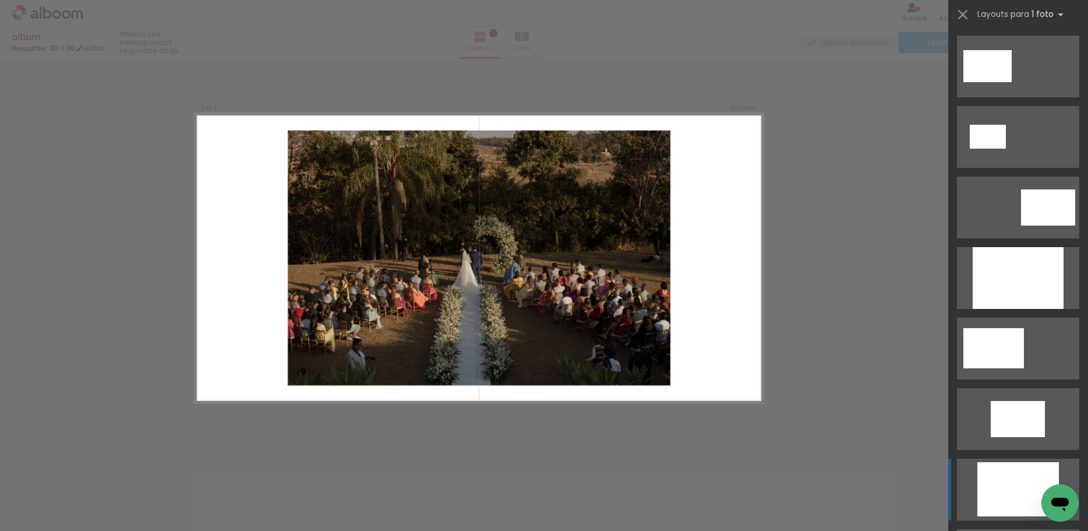
scroll to position [423, 0]
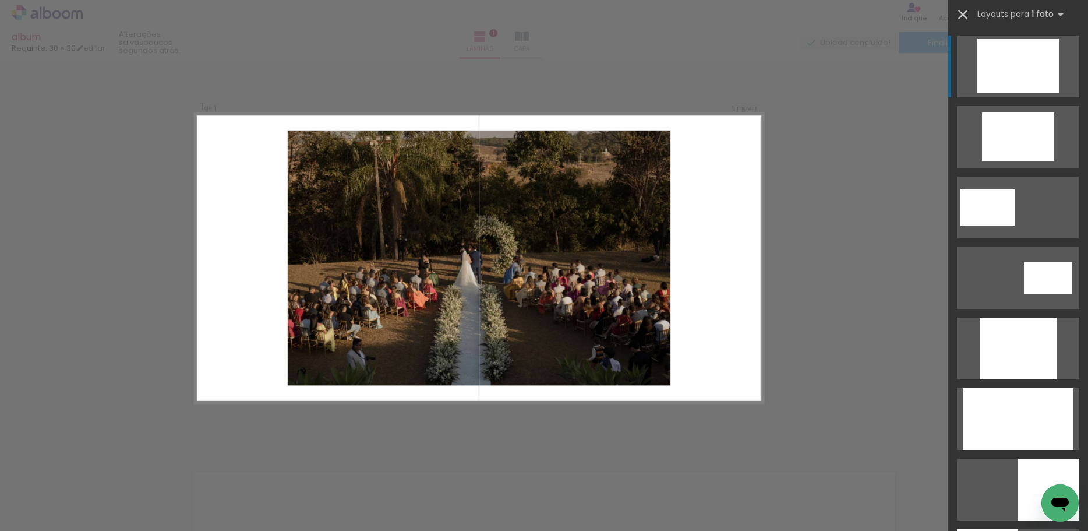
click at [965, 13] on iron-icon at bounding box center [963, 14] width 16 height 16
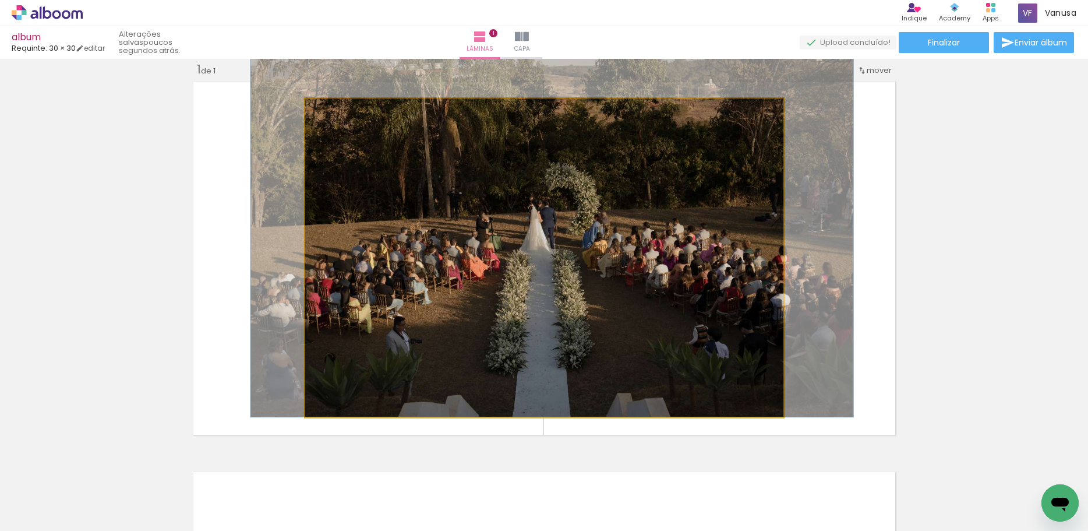
drag, startPoint x: 515, startPoint y: 319, endPoint x: 523, endPoint y: 224, distance: 95.3
click at [538, 224] on quentale-photo at bounding box center [544, 257] width 478 height 319
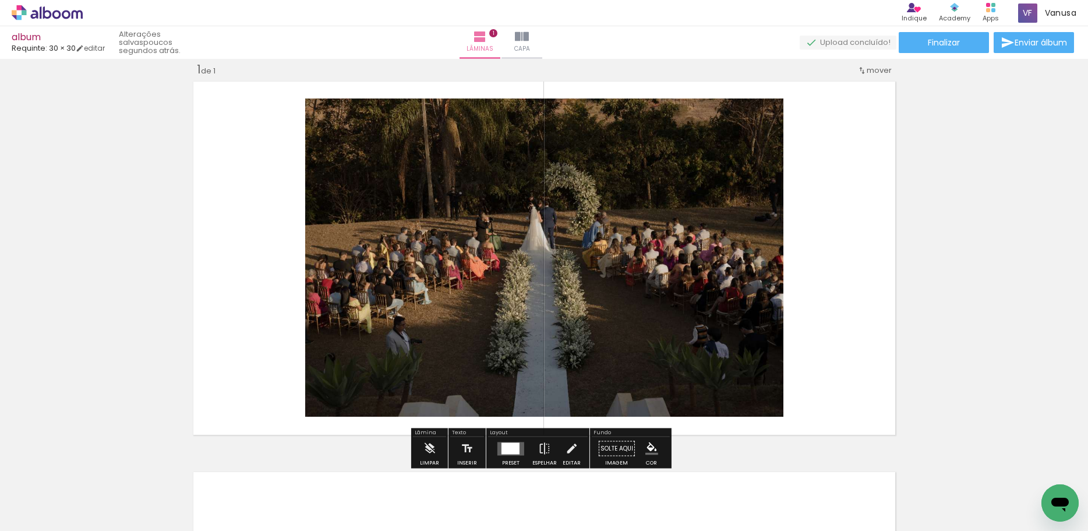
click at [108, 498] on div at bounding box center [117, 491] width 58 height 38
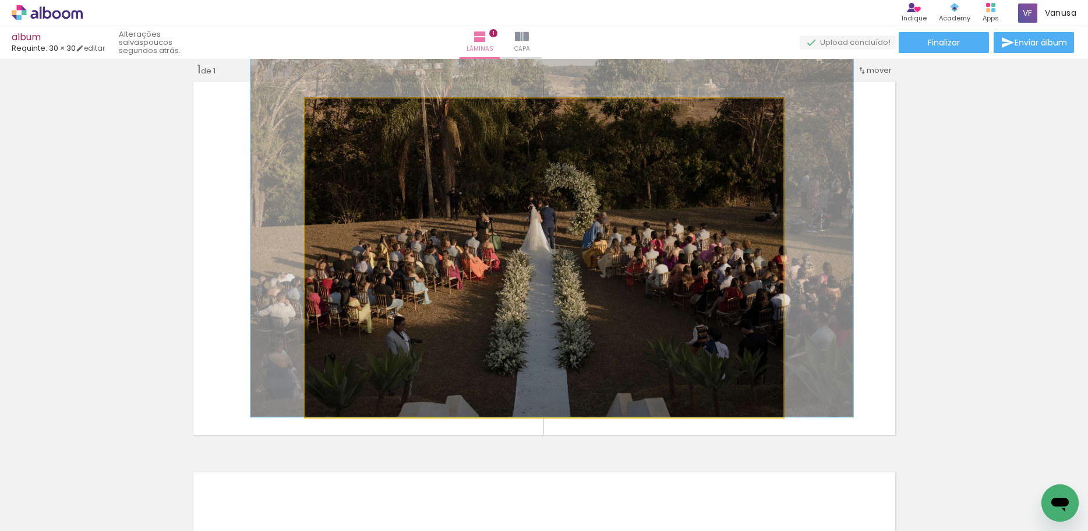
click at [437, 303] on quentale-photo at bounding box center [544, 257] width 478 height 319
click at [622, 306] on quentale-photo at bounding box center [544, 257] width 478 height 319
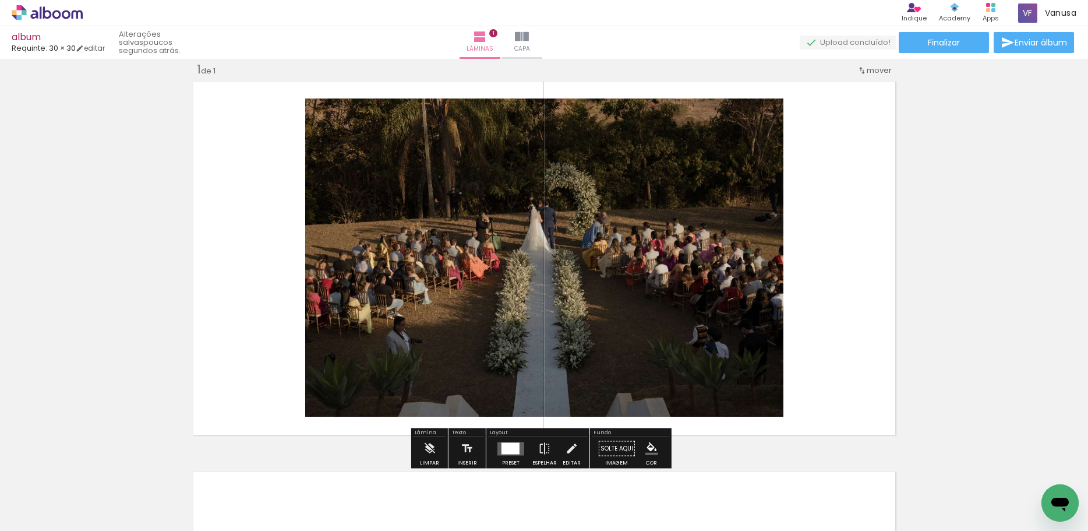
drag, startPoint x: 626, startPoint y: 430, endPoint x: 749, endPoint y: 375, distance: 135.1
click at [749, 375] on div "Inserir lâmina 1 de 1" at bounding box center [544, 438] width 1088 height 781
drag, startPoint x: 618, startPoint y: 428, endPoint x: 567, endPoint y: 431, distance: 50.8
click at [567, 431] on div "[PERSON_NAME] Texto Inserir Layout Preset Espelhar Editar Fundo Solte aqui Imag…" at bounding box center [541, 448] width 261 height 40
click at [566, 445] on iron-icon at bounding box center [571, 448] width 13 height 23
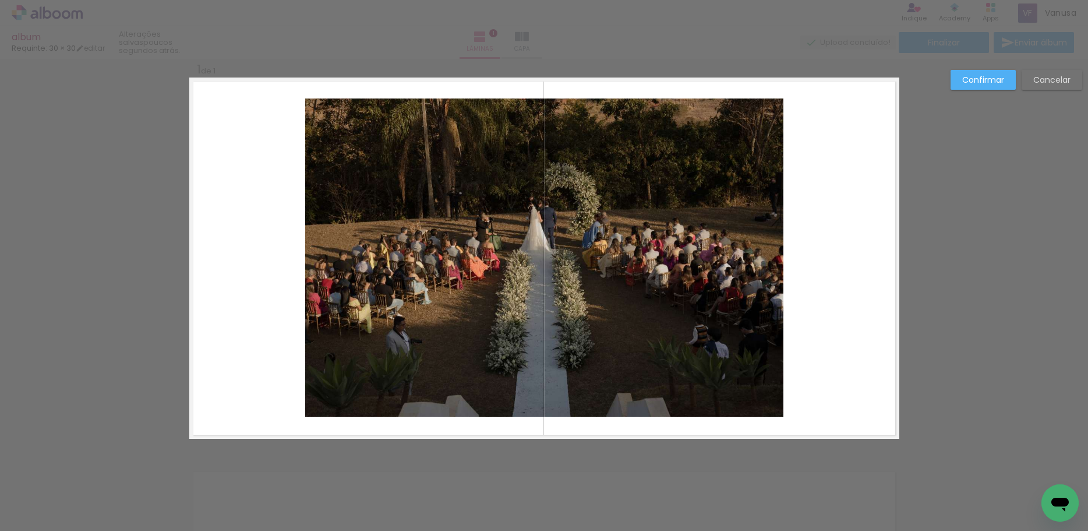
click at [566, 445] on div "Confirmar Cancelar" at bounding box center [544, 448] width 1088 height 809
click at [581, 378] on quentale-photo at bounding box center [544, 257] width 478 height 319
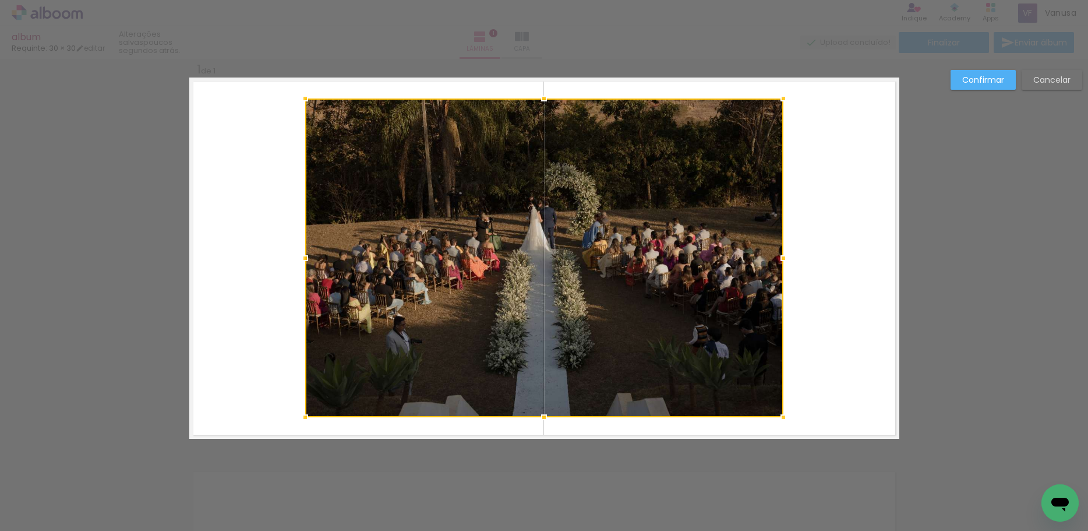
click at [581, 378] on div at bounding box center [544, 257] width 478 height 319
click at [591, 431] on quentale-layouter at bounding box center [544, 257] width 710 height 361
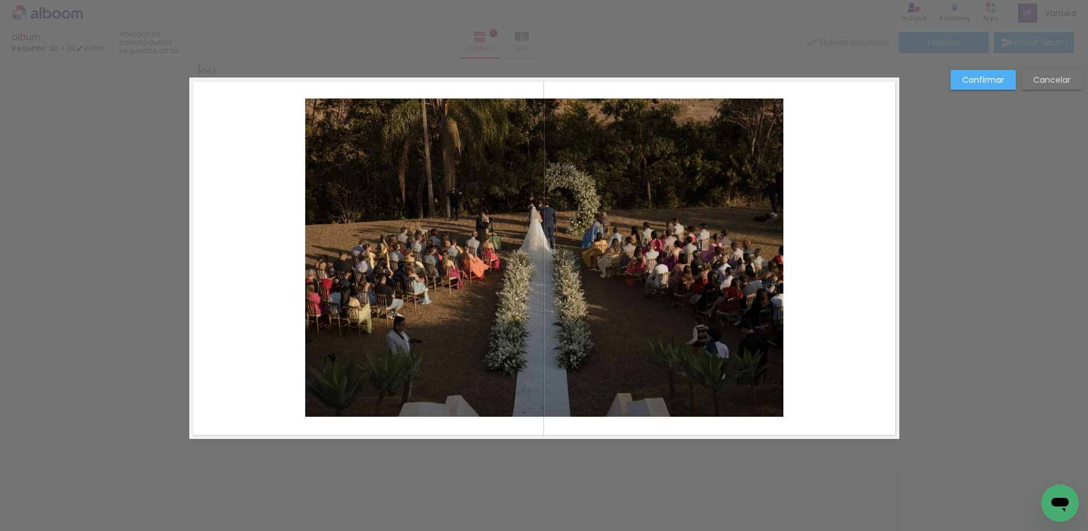
click at [643, 447] on div "Confirmar Cancelar" at bounding box center [544, 448] width 1088 height 809
click at [795, 211] on quentale-layouter at bounding box center [544, 257] width 710 height 361
click at [0, 0] on slot "Cancelar" at bounding box center [0, 0] width 0 height 0
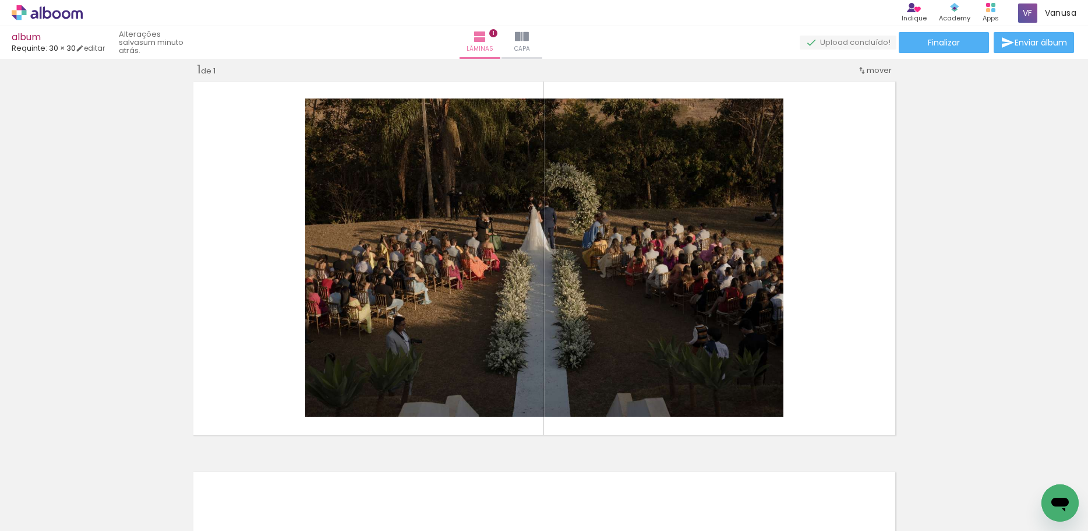
click at [94, 467] on iron-icon at bounding box center [91, 468] width 12 height 12
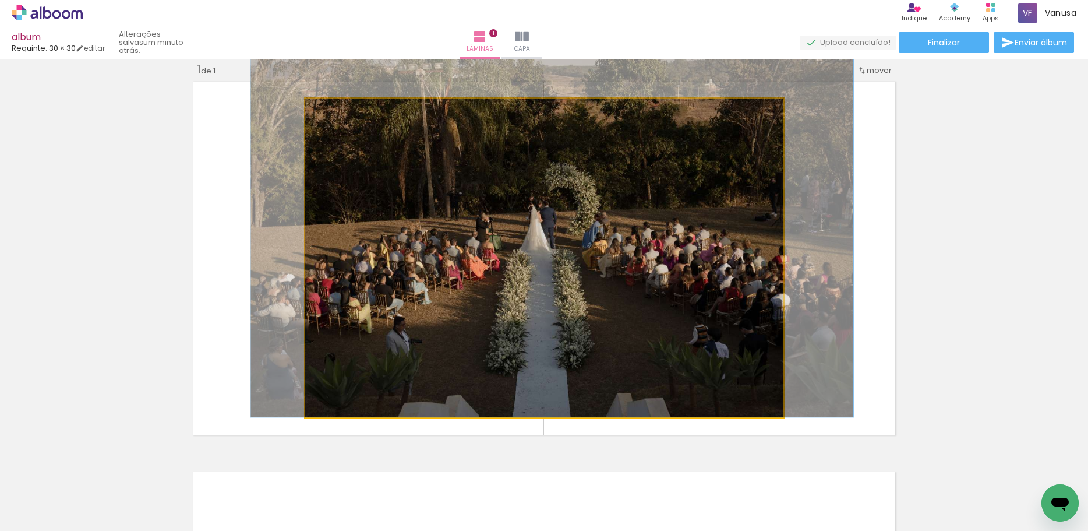
click at [365, 157] on quentale-photo at bounding box center [544, 257] width 478 height 319
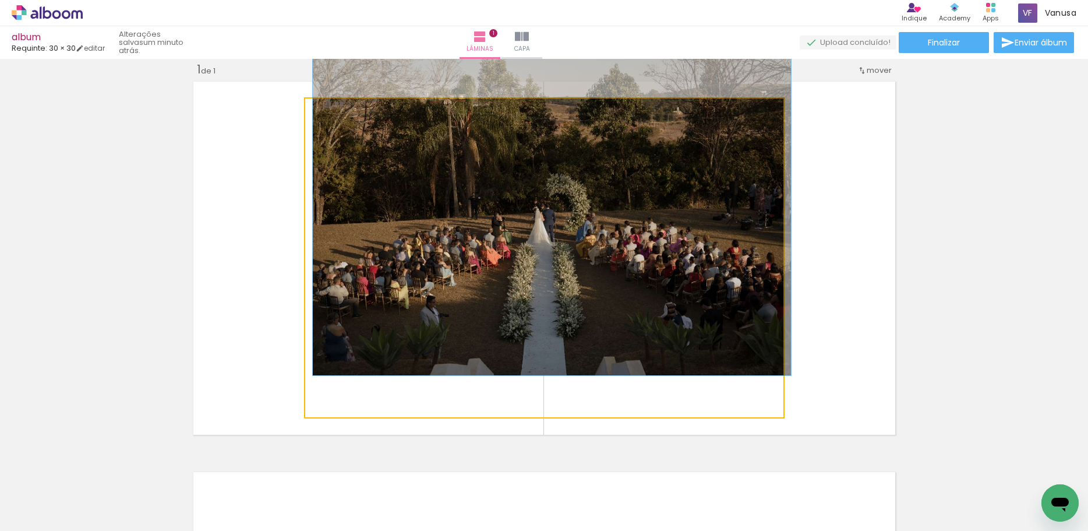
drag, startPoint x: 340, startPoint y: 112, endPoint x: 315, endPoint y: 112, distance: 25.1
type paper-slider "100"
click at [315, 112] on div at bounding box center [349, 110] width 81 height 17
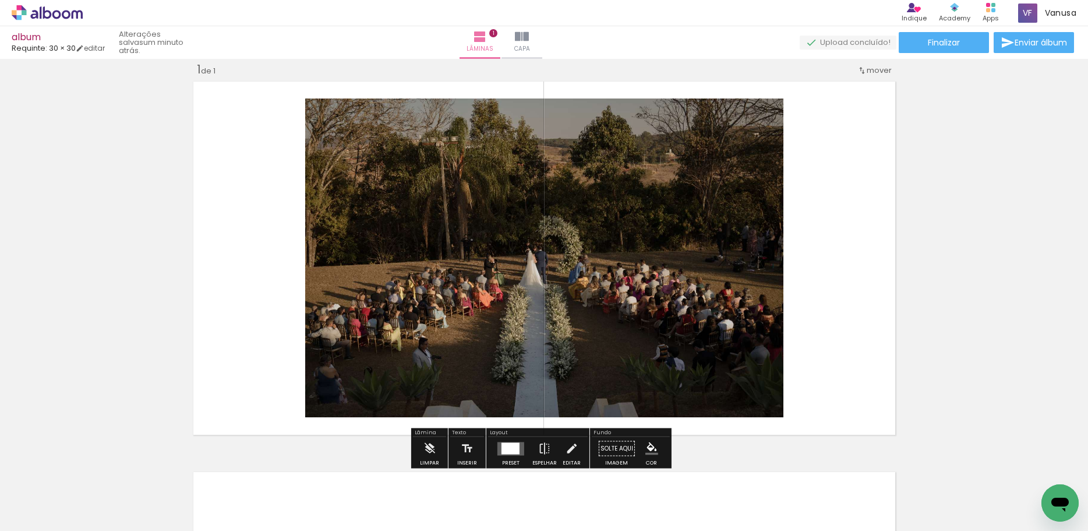
click at [694, 163] on quentale-photo at bounding box center [544, 257] width 478 height 319
click at [682, 168] on quentale-photo at bounding box center [544, 257] width 478 height 319
click at [686, 161] on quentale-photo at bounding box center [544, 257] width 478 height 319
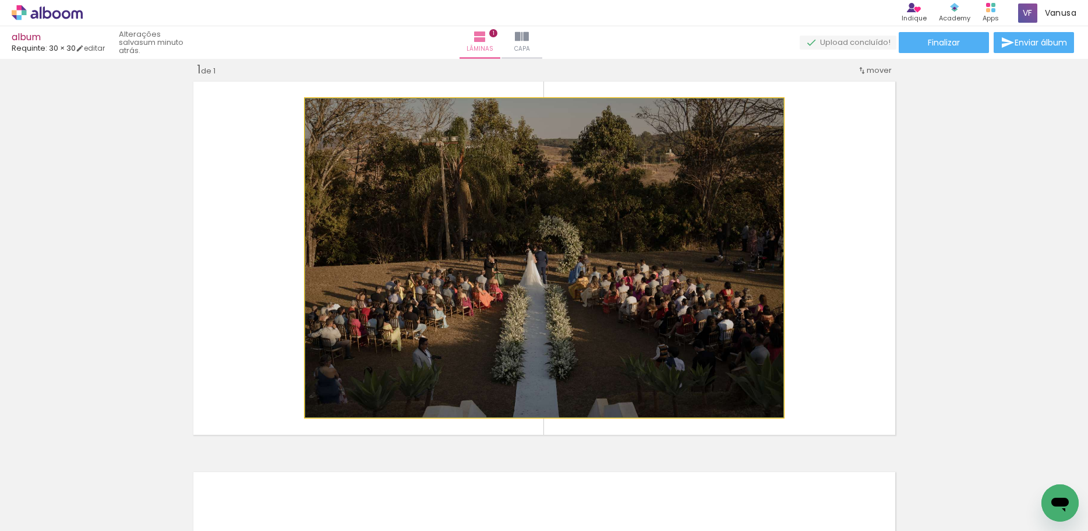
click at [686, 161] on quentale-photo at bounding box center [544, 257] width 478 height 319
click at [686, 160] on quentale-photo at bounding box center [544, 257] width 478 height 319
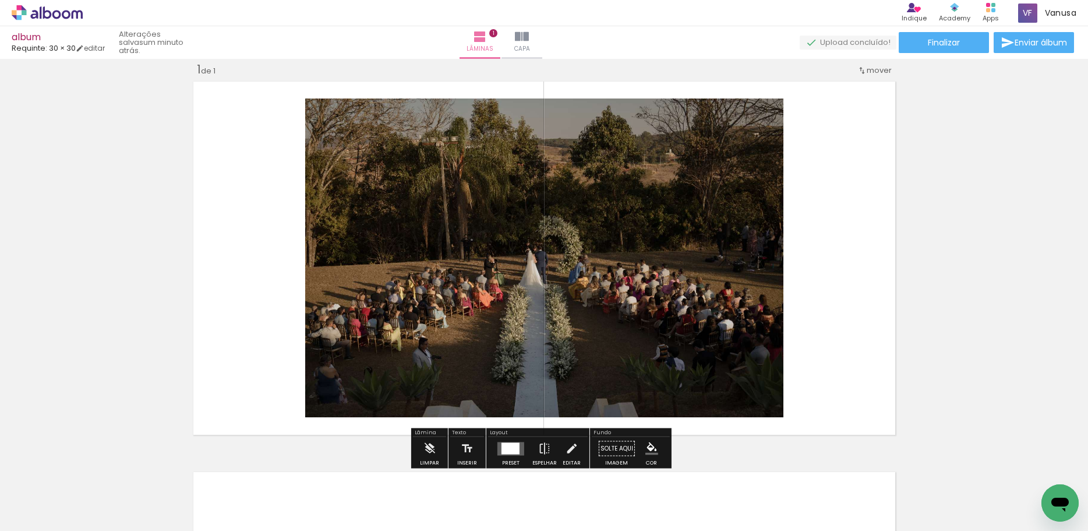
click at [686, 160] on quentale-photo at bounding box center [544, 257] width 478 height 319
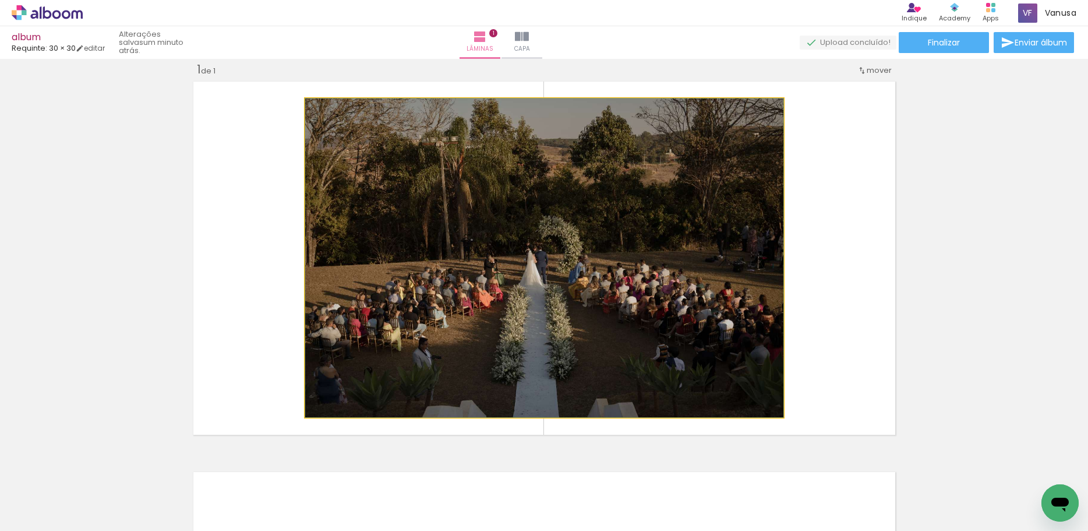
click at [686, 160] on quentale-photo at bounding box center [544, 257] width 478 height 319
click at [686, 158] on quentale-photo at bounding box center [544, 257] width 478 height 319
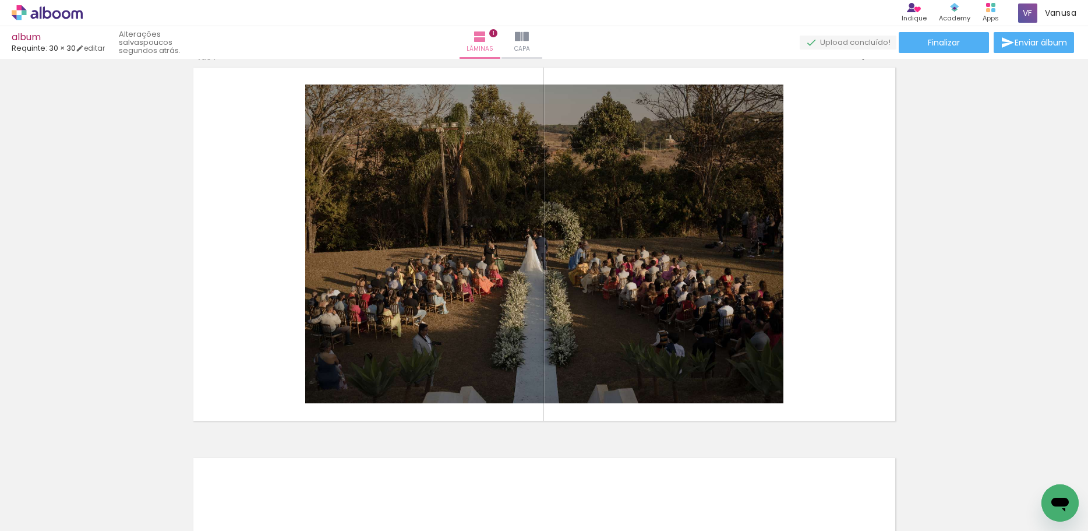
scroll to position [16, 0]
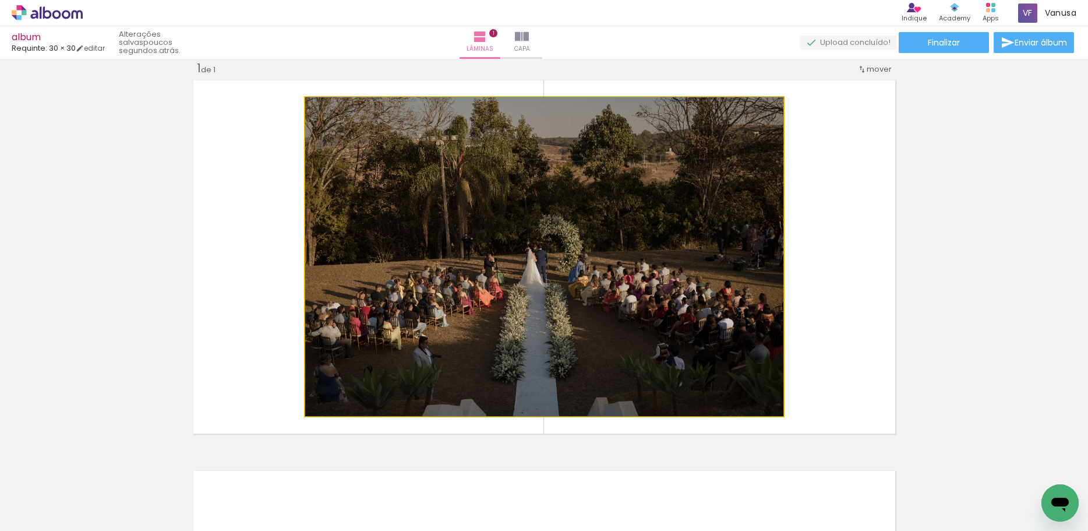
click at [688, 238] on quentale-photo at bounding box center [544, 256] width 478 height 319
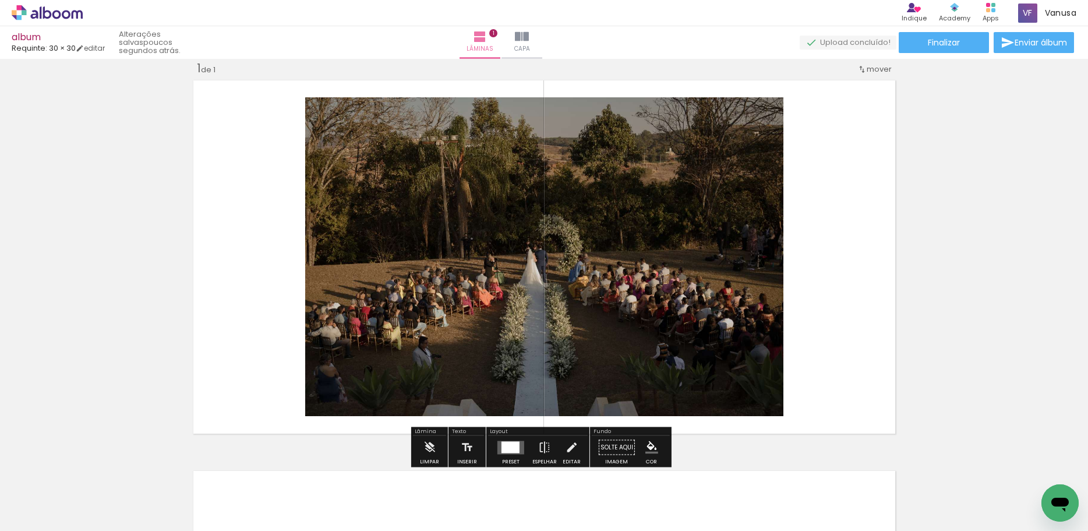
click at [871, 118] on quentale-layouter at bounding box center [544, 256] width 710 height 361
click at [711, 312] on quentale-photo at bounding box center [544, 256] width 478 height 319
click at [428, 442] on iron-icon at bounding box center [429, 447] width 13 height 23
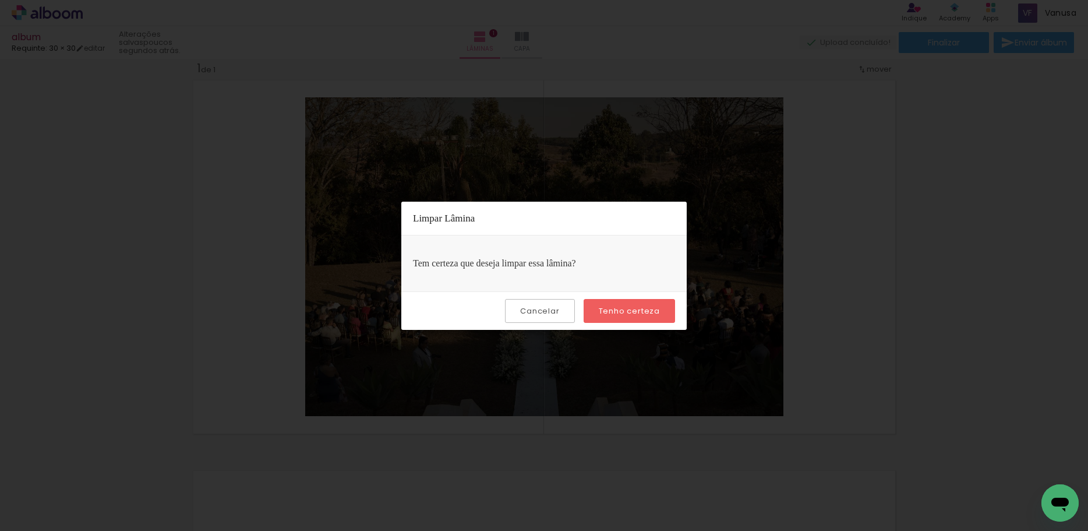
click at [0, 0] on slot "Tenho certeza" at bounding box center [0, 0] width 0 height 0
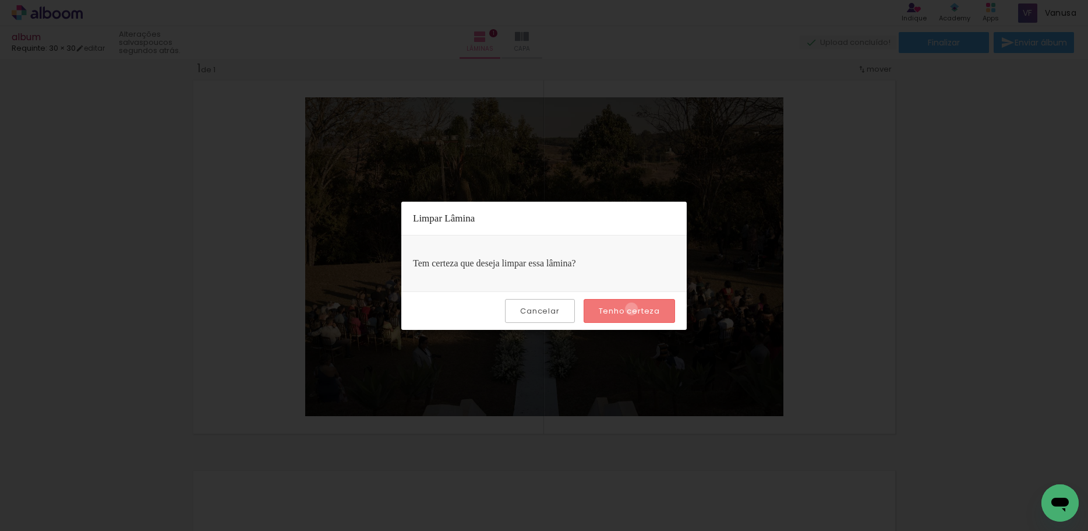
click at [0, 0] on slot "Tenho certeza" at bounding box center [0, 0] width 0 height 0
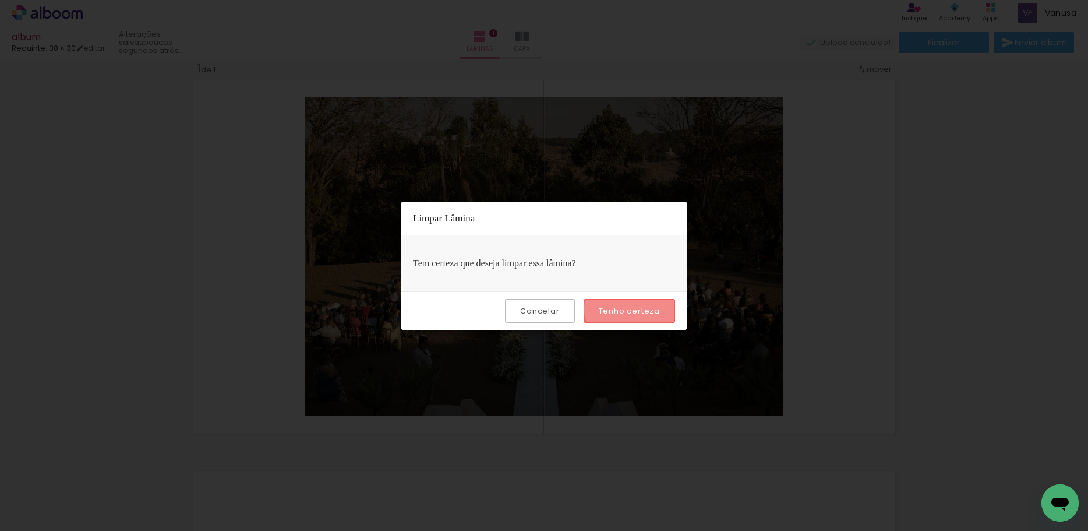
click at [0, 0] on slot "Tenho certeza" at bounding box center [0, 0] width 0 height 0
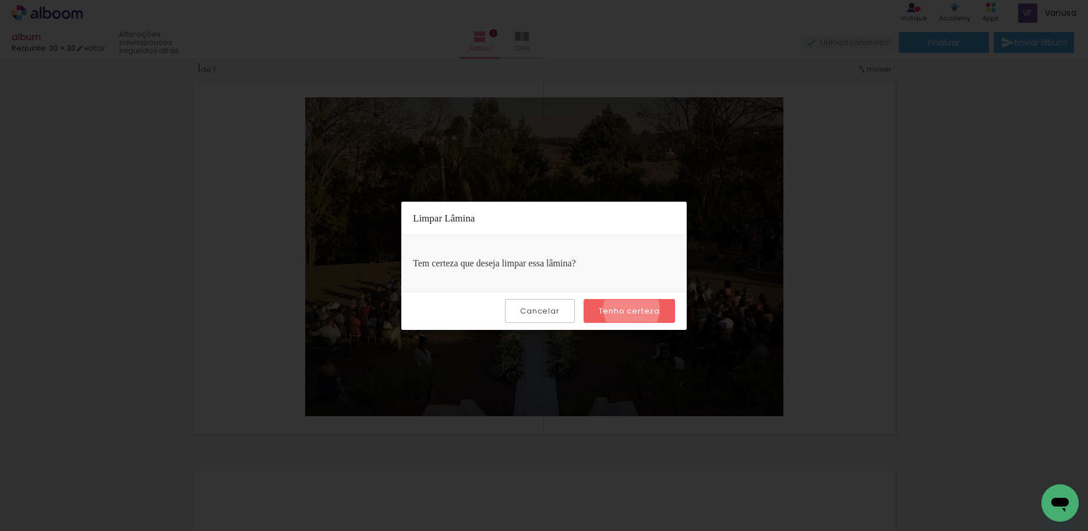
click at [0, 0] on slot "Tenho certeza" at bounding box center [0, 0] width 0 height 0
click at [916, 271] on iron-overlay-backdrop at bounding box center [544, 265] width 1088 height 531
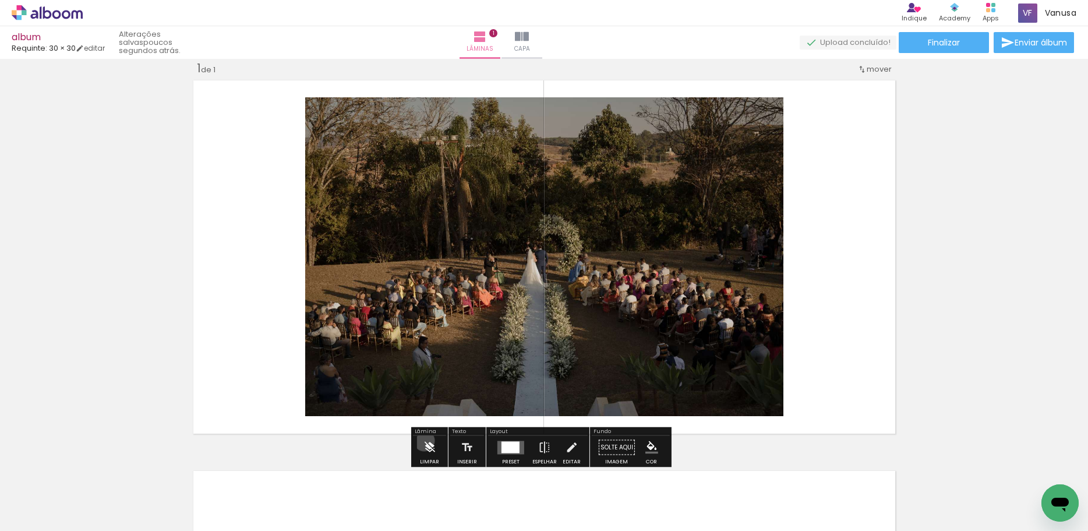
click at [424, 440] on iron-icon at bounding box center [429, 447] width 13 height 23
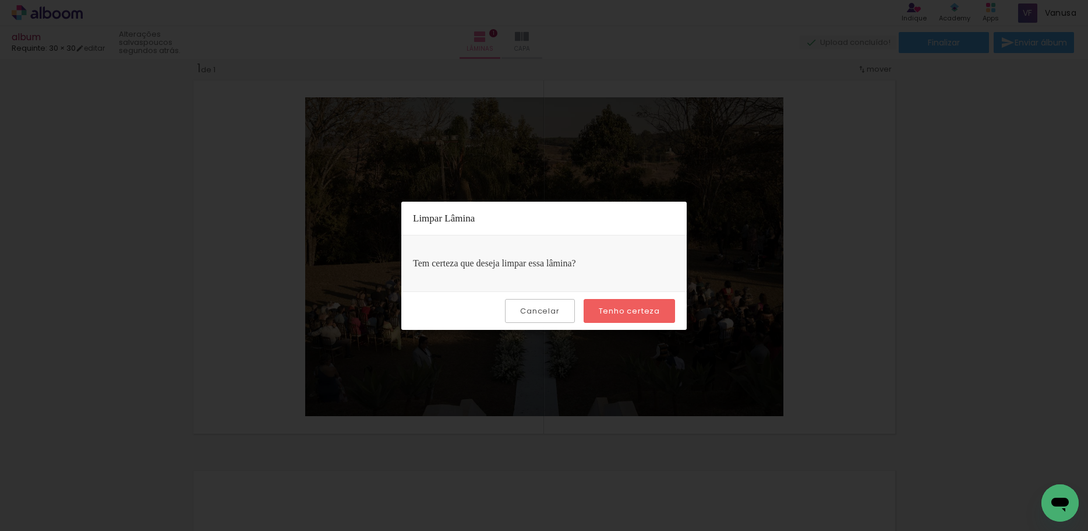
click at [0, 0] on slot "Tenho certeza" at bounding box center [0, 0] width 0 height 0
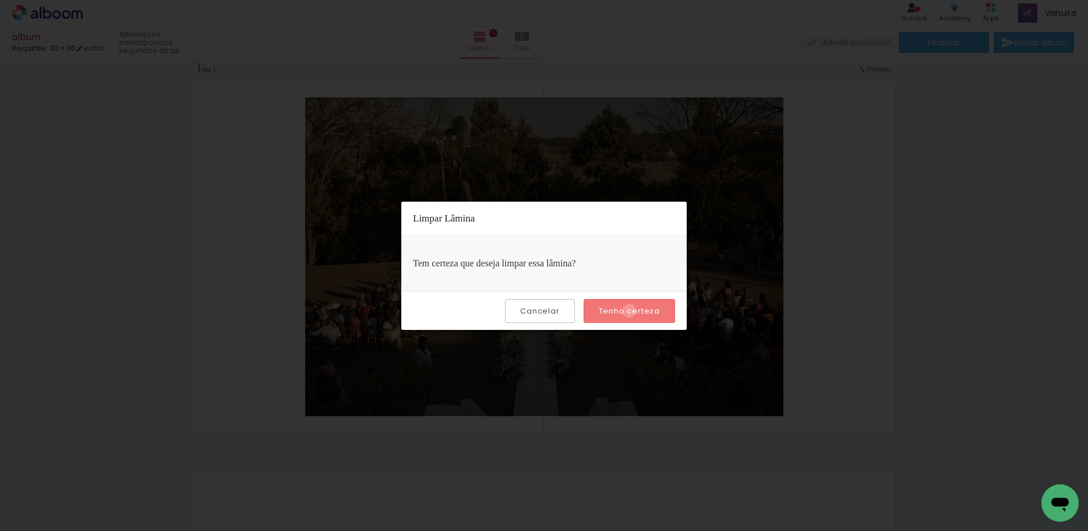
click at [0, 0] on slot "Tenho certeza" at bounding box center [0, 0] width 0 height 0
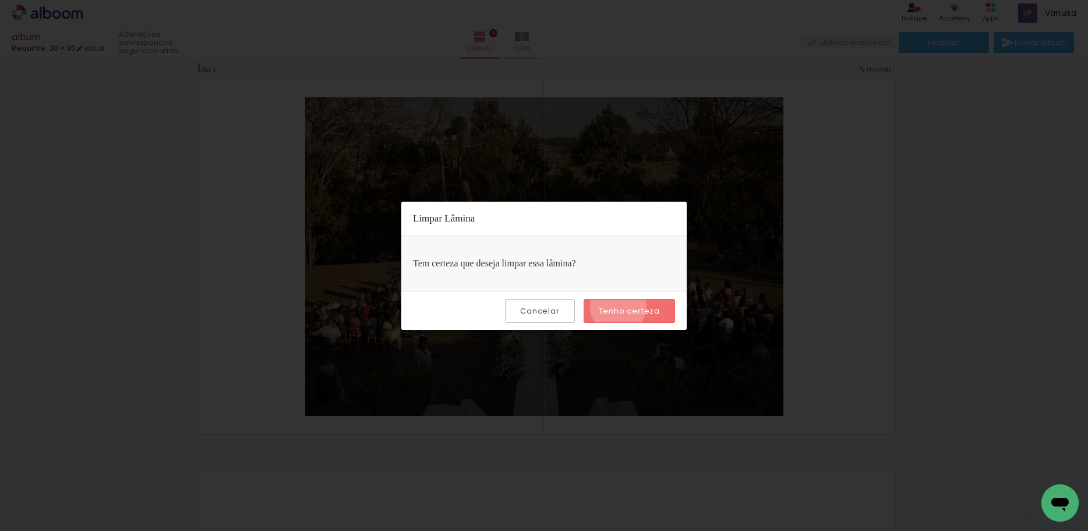
click at [0, 0] on slot "Tenho certeza" at bounding box center [0, 0] width 0 height 0
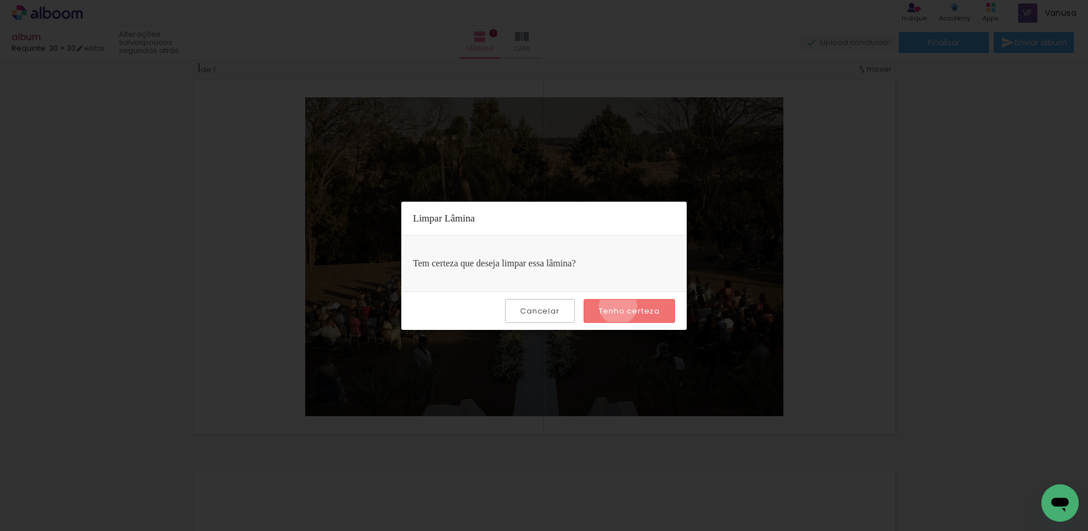
click at [0, 0] on slot "Tenho certeza" at bounding box center [0, 0] width 0 height 0
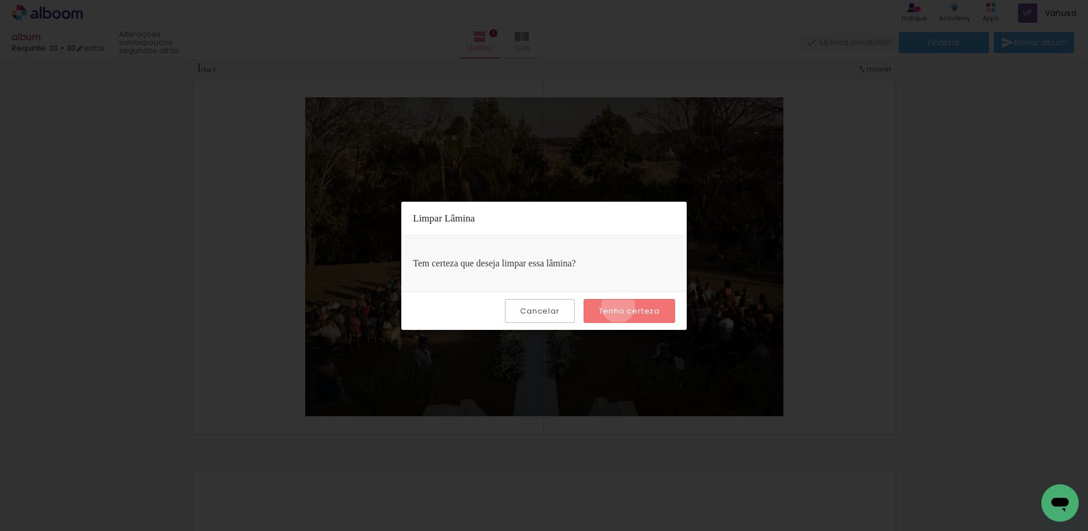
click at [0, 0] on slot "Tenho certeza" at bounding box center [0, 0] width 0 height 0
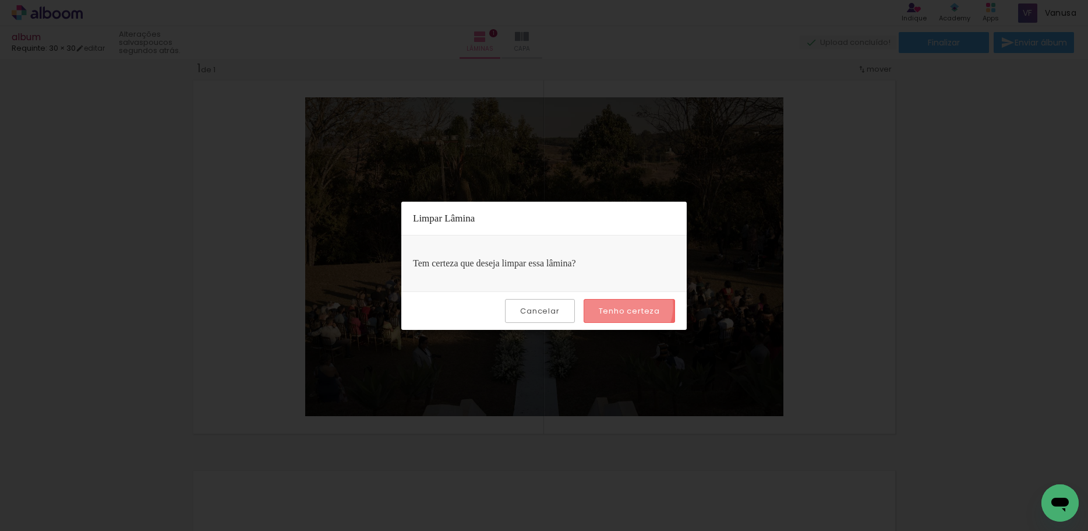
click at [0, 0] on slot "Tenho certeza" at bounding box center [0, 0] width 0 height 0
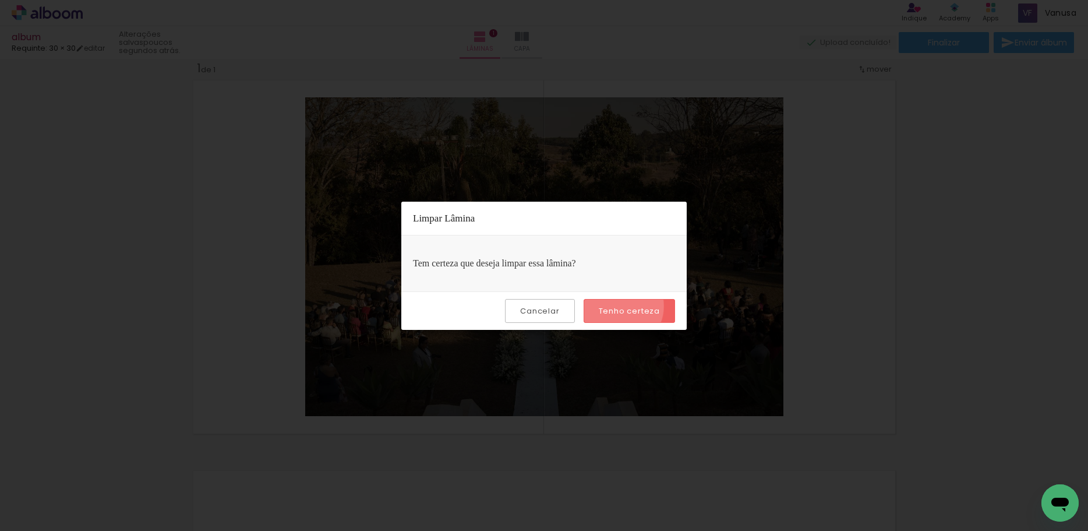
click at [0, 0] on slot "Tenho certeza" at bounding box center [0, 0] width 0 height 0
click at [841, 209] on iron-overlay-backdrop at bounding box center [544, 265] width 1088 height 531
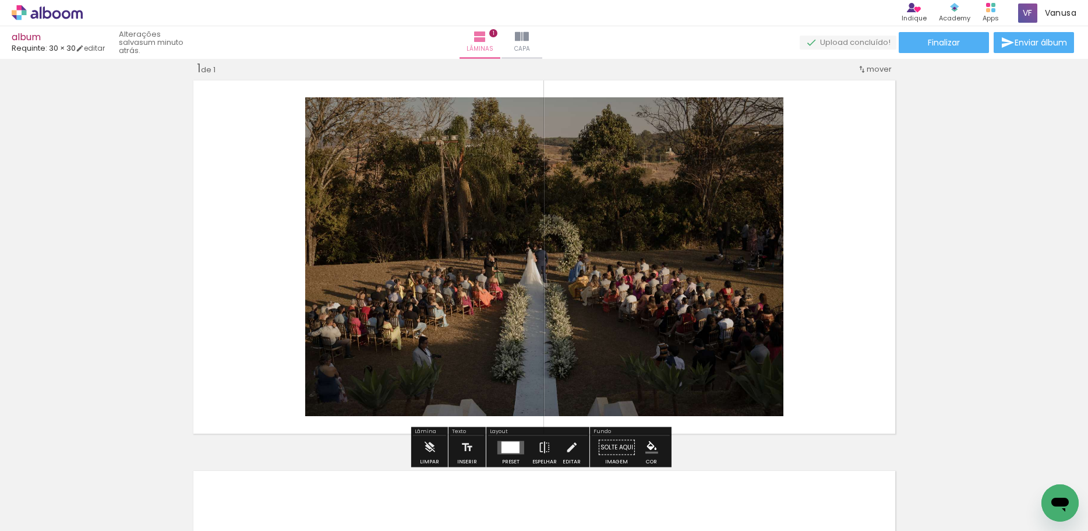
click at [659, 302] on quentale-photo at bounding box center [544, 256] width 478 height 319
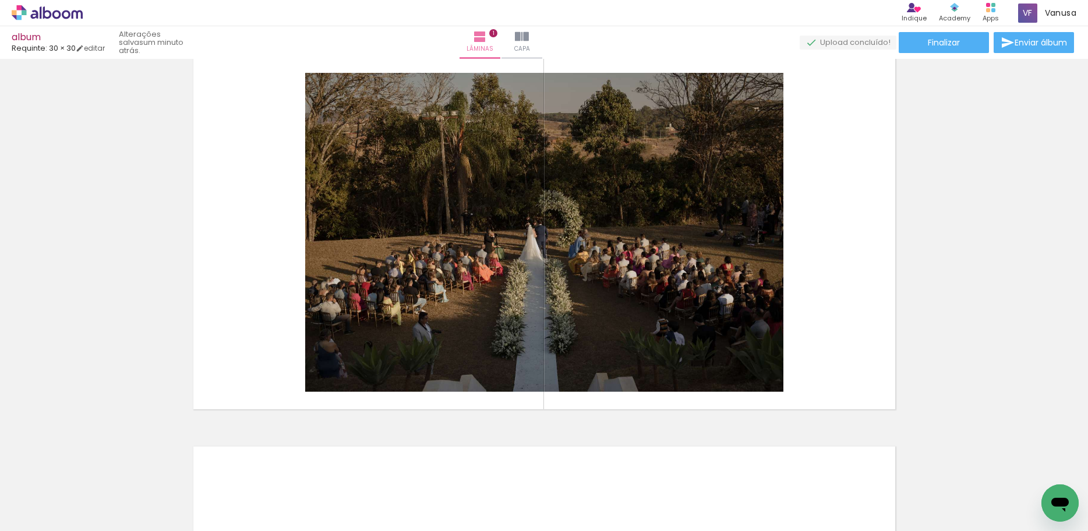
scroll to position [55, 0]
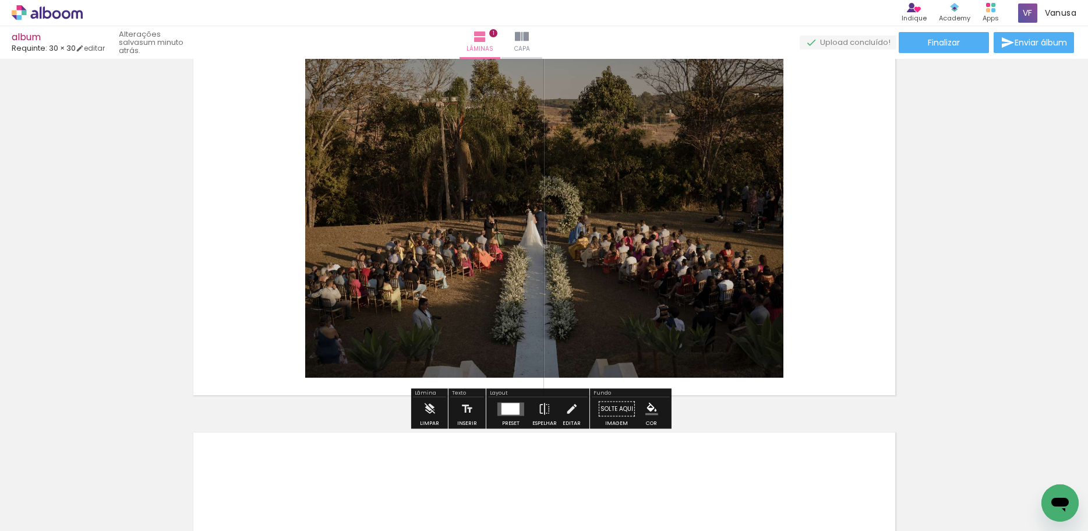
click at [424, 390] on div "Lâmina" at bounding box center [429, 393] width 33 height 7
click at [426, 406] on iron-icon at bounding box center [429, 408] width 13 height 23
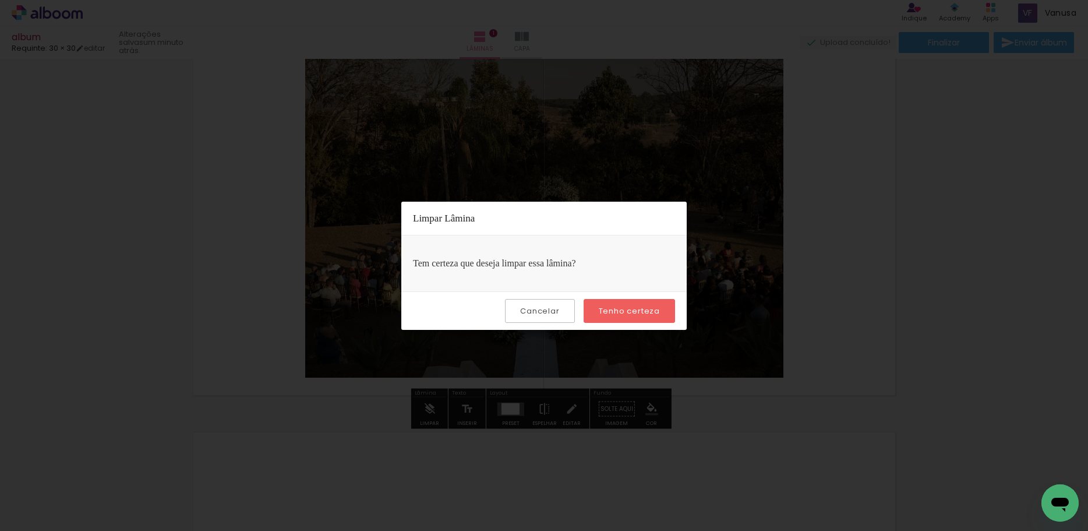
click at [0, 0] on slot "Tenho certeza" at bounding box center [0, 0] width 0 height 0
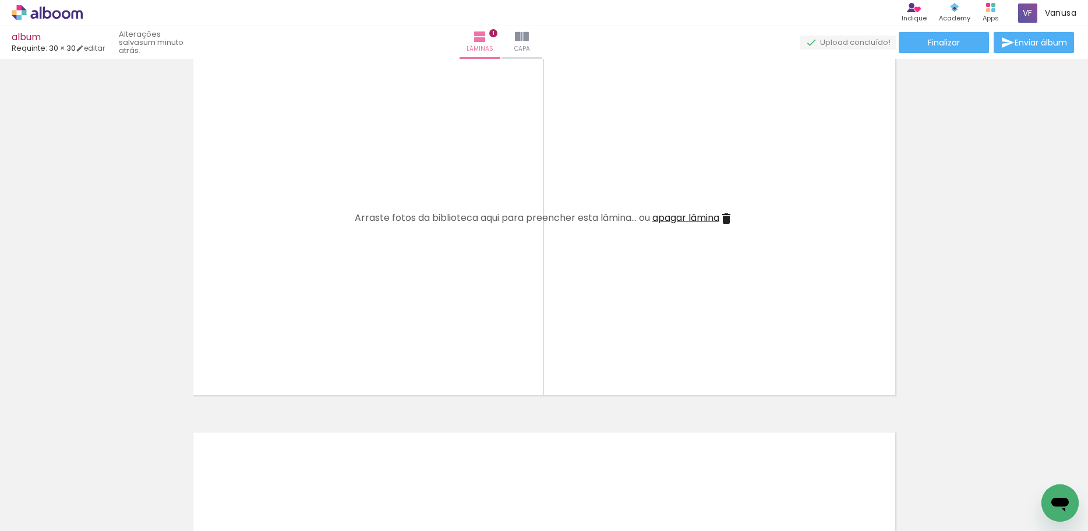
click at [719, 259] on quentale-layouter at bounding box center [544, 218] width 710 height 361
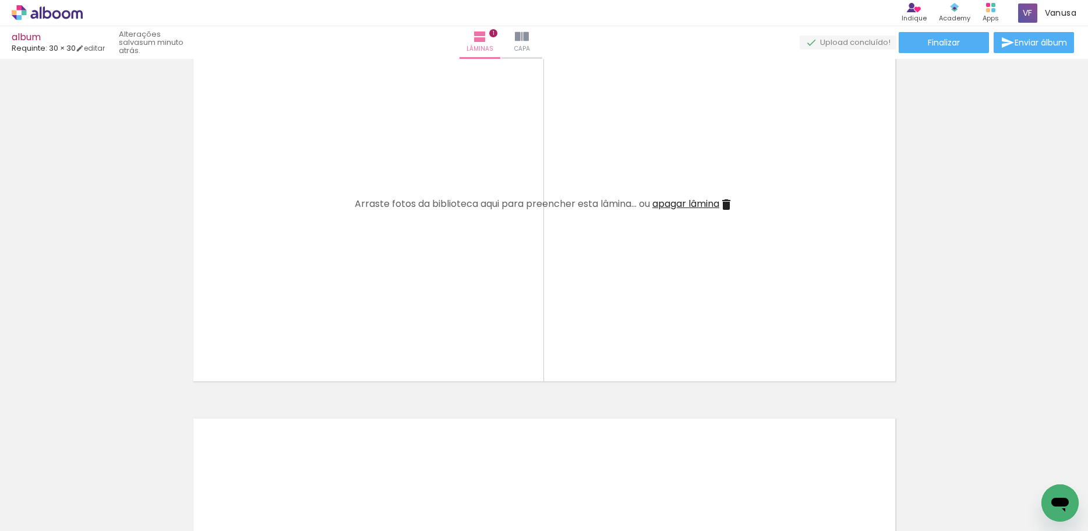
scroll to position [0, 251]
click at [989, 10] on icon at bounding box center [990, 7] width 9 height 9
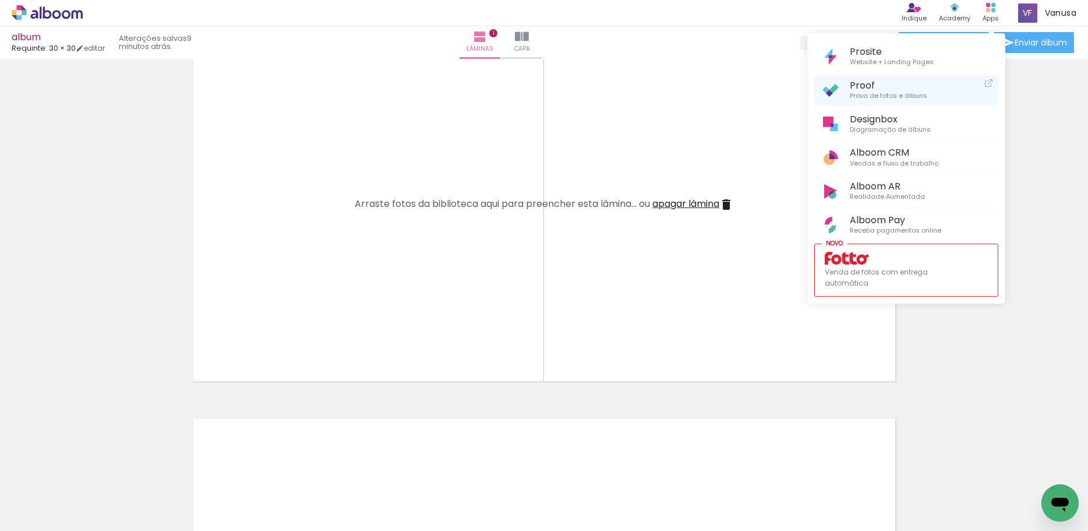
click at [918, 96] on span "Prova de fotos e álbuns" at bounding box center [888, 96] width 77 height 10
